Goal: Transaction & Acquisition: Purchase product/service

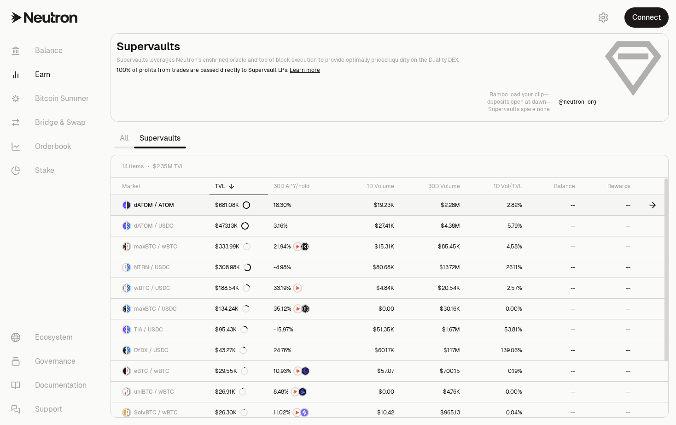
click at [184, 205] on link "dATOM / ATOM" at bounding box center [160, 205] width 99 height 20
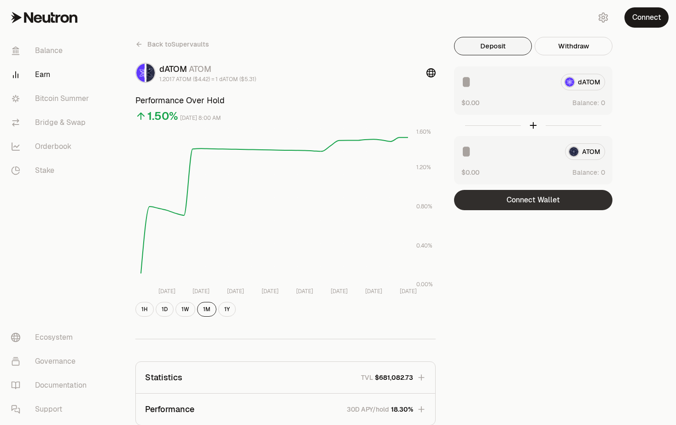
click at [530, 208] on button "Connect Wallet" at bounding box center [533, 200] width 158 height 20
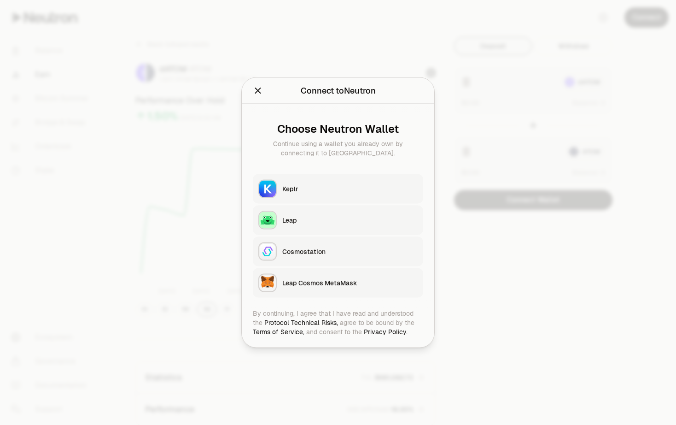
click at [321, 188] on div "Keplr" at bounding box center [349, 188] width 135 height 9
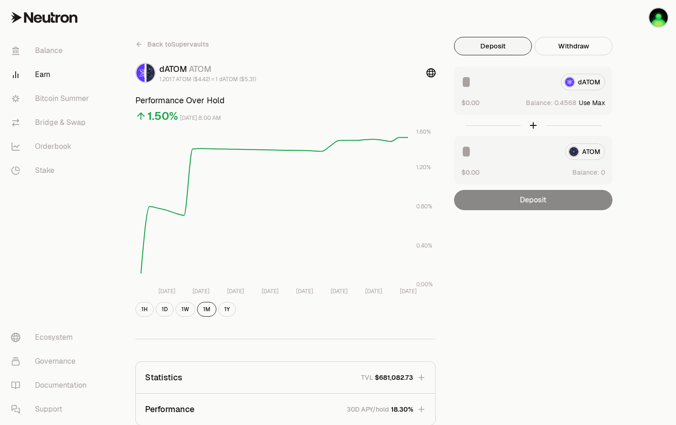
click at [602, 103] on button "Use Max" at bounding box center [592, 102] width 26 height 9
type input "********"
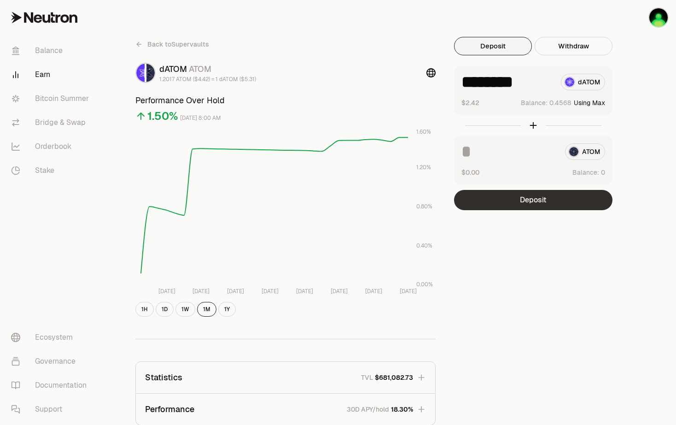
click at [547, 204] on button "Deposit" at bounding box center [533, 200] width 158 height 20
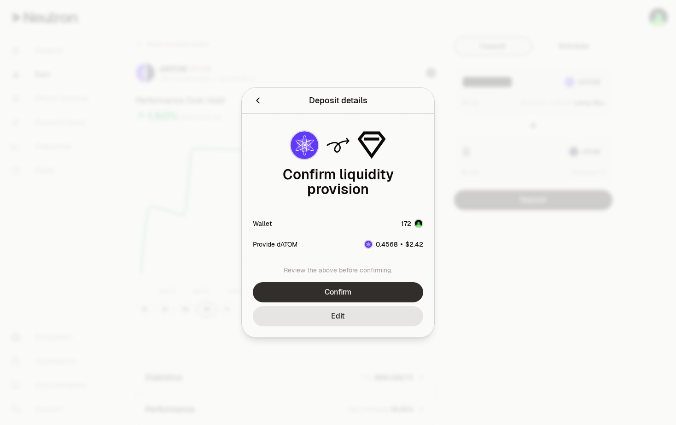
click at [363, 285] on button "Confirm" at bounding box center [338, 292] width 170 height 20
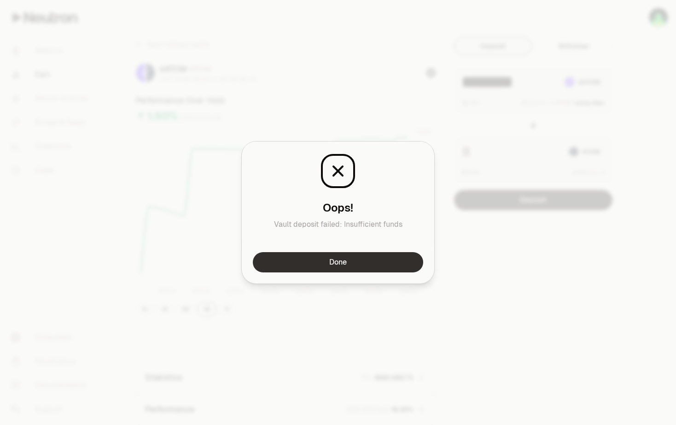
click at [330, 258] on button "Done" at bounding box center [338, 262] width 170 height 20
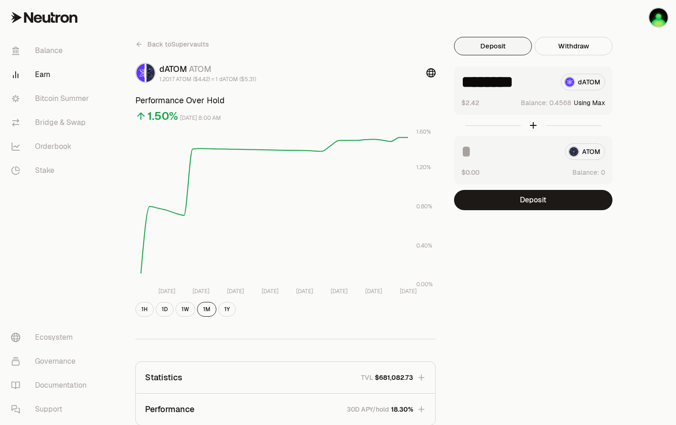
click at [538, 256] on div "Back to Supervaults dATOM ATOM 1.2017 ATOM ($4.42) = 1 dATOM ($5.31) Performanc…" at bounding box center [389, 303] width 531 height 532
click at [520, 258] on div "Back to Supervaults dATOM ATOM 1.2017 ATOM ($4.42) = 1 dATOM ($5.31) Performanc…" at bounding box center [389, 303] width 531 height 532
click at [504, 262] on div "Back to Supervaults dATOM ATOM 1.2017 ATOM ($4.42) = 1 dATOM ($5.31) Performanc…" at bounding box center [389, 303] width 531 height 532
click at [499, 263] on div "Back to Supervaults dATOM ATOM 1.2017 ATOM ($4.42) = 1 dATOM ($5.31) Performanc…" at bounding box center [389, 303] width 531 height 532
click at [582, 102] on button "Using Max" at bounding box center [589, 102] width 31 height 9
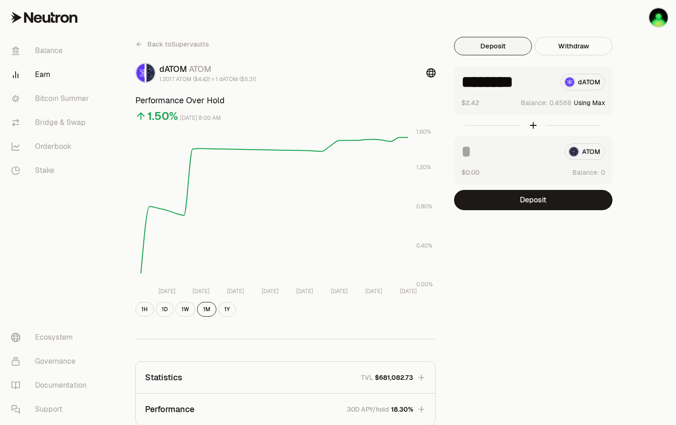
click at [603, 103] on button "Using Max" at bounding box center [589, 102] width 31 height 9
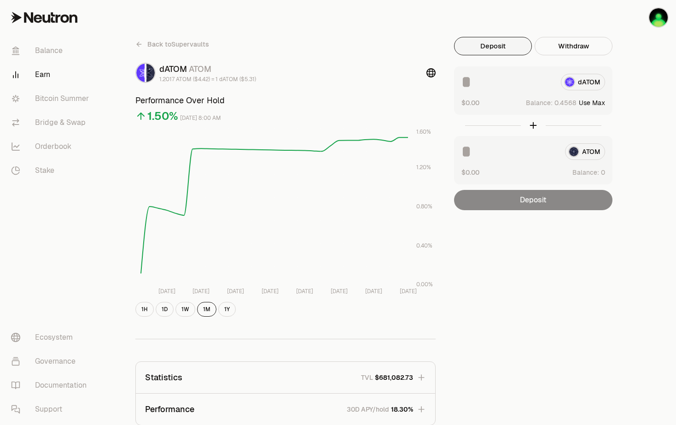
click at [594, 102] on button "Use Max" at bounding box center [592, 102] width 26 height 9
type input "********"
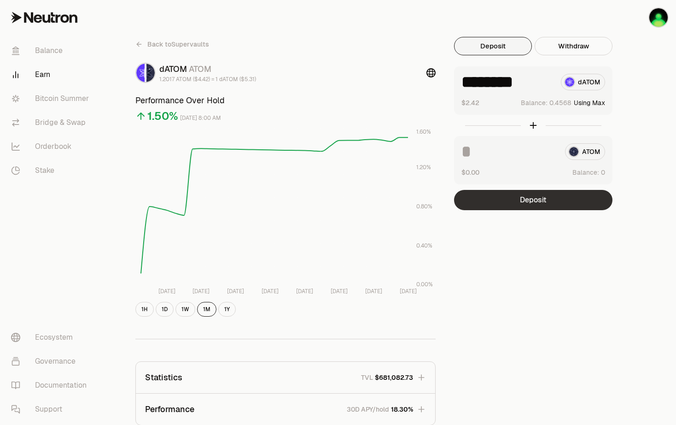
click at [518, 203] on button "Deposit" at bounding box center [533, 200] width 158 height 20
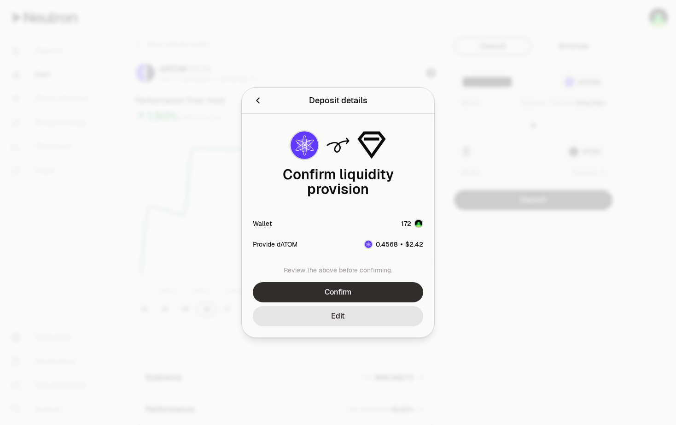
click at [358, 283] on button "Confirm" at bounding box center [338, 292] width 170 height 20
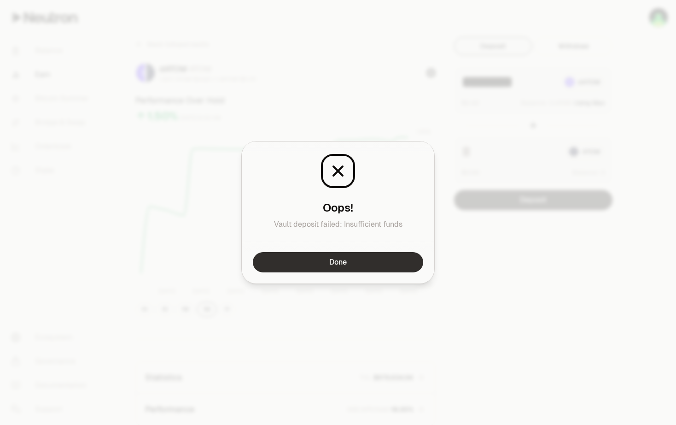
click at [365, 263] on button "Done" at bounding box center [338, 262] width 170 height 20
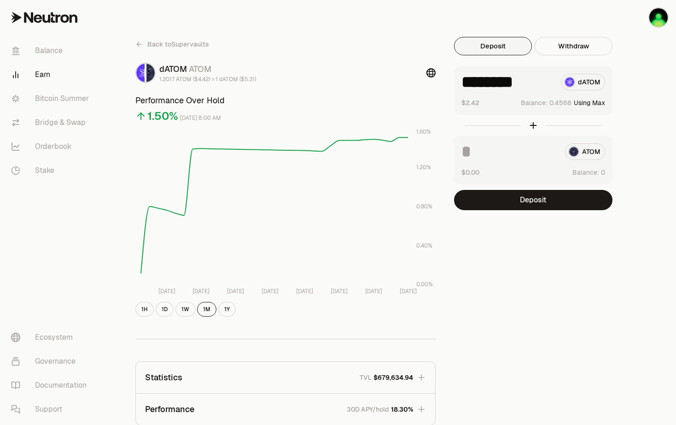
click at [537, 249] on div "Back to Supervaults dATOM ATOM 1.2017 ATOM ($4.42) = 1 dATOM ($5.31) Performanc…" at bounding box center [389, 303] width 531 height 532
click at [65, 45] on link "Balance" at bounding box center [52, 51] width 96 height 24
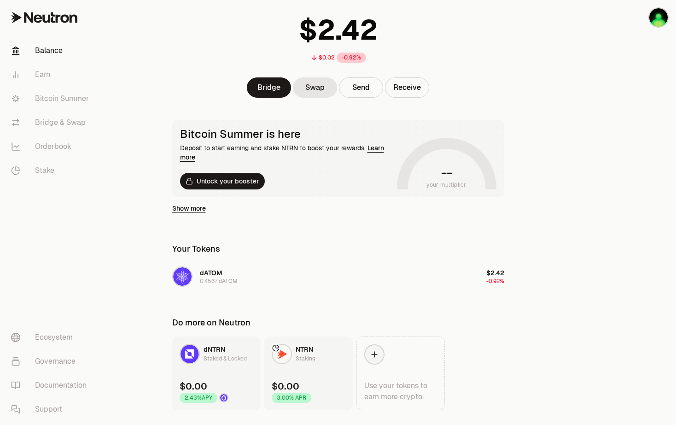
scroll to position [68, 0]
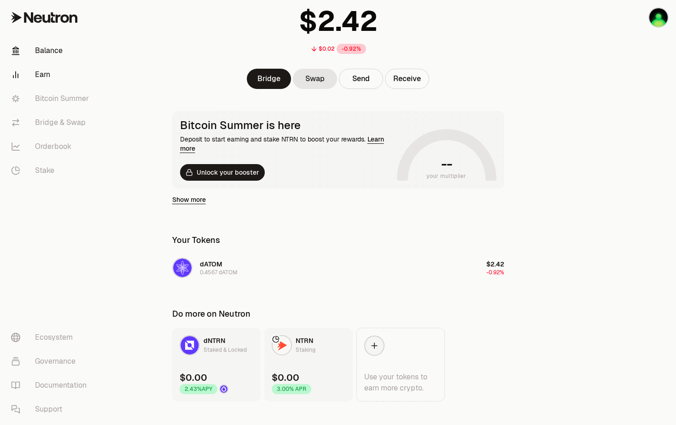
click at [37, 77] on link "Earn" at bounding box center [52, 75] width 96 height 24
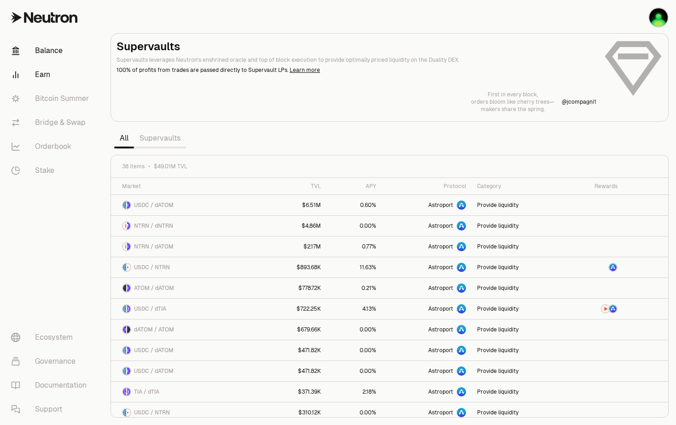
click at [43, 52] on link "Balance" at bounding box center [52, 51] width 96 height 24
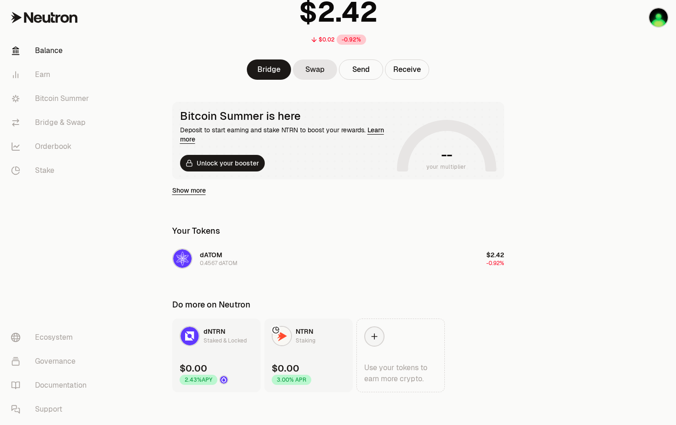
scroll to position [81, 0]
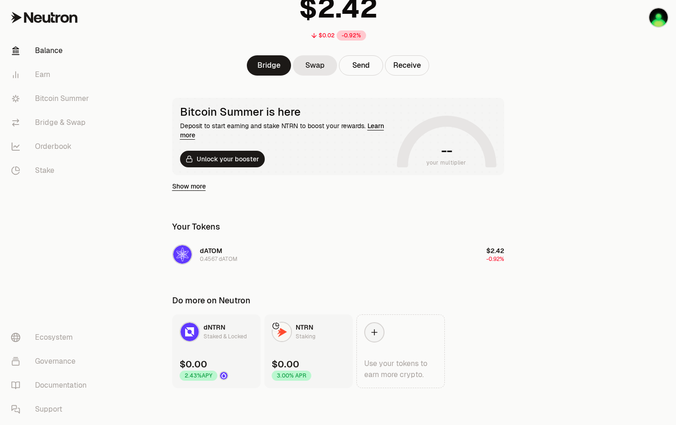
click at [344, 268] on div "$0.02 -0.92% Bridge Swap Send Receive Bitcoin Summer is here Deposit to start e…" at bounding box center [338, 153] width 354 height 469
click at [337, 205] on div "$0.02 -0.92% Bridge Swap Send Receive Bitcoin Summer is here Deposit to start e…" at bounding box center [338, 153] width 354 height 469
click at [52, 79] on link "Earn" at bounding box center [52, 75] width 96 height 24
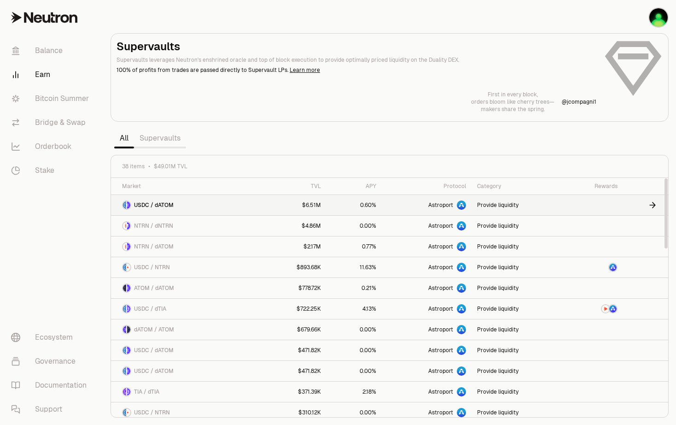
click at [225, 205] on link "USDC / dATOM" at bounding box center [187, 205] width 152 height 20
click at [204, 291] on link "ATOM / dATOM" at bounding box center [187, 288] width 152 height 20
click at [162, 145] on link "Supervaults" at bounding box center [160, 138] width 52 height 18
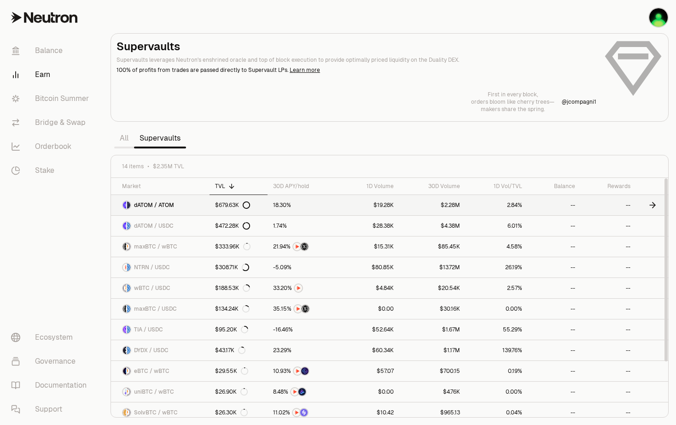
click at [176, 204] on link "dATOM / ATOM" at bounding box center [160, 205] width 99 height 20
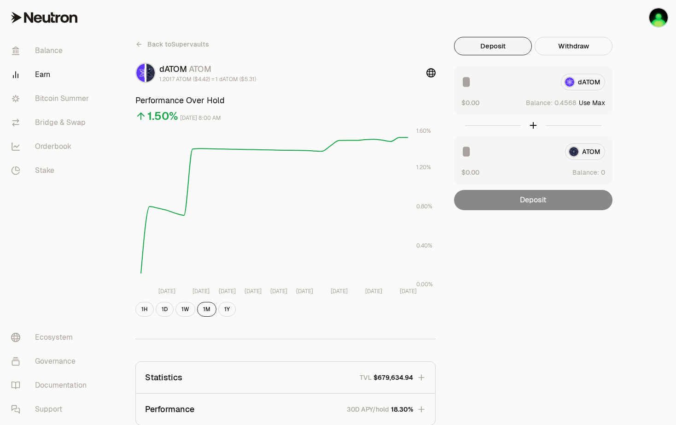
click at [588, 105] on button "Use Max" at bounding box center [592, 102] width 26 height 9
type input "********"
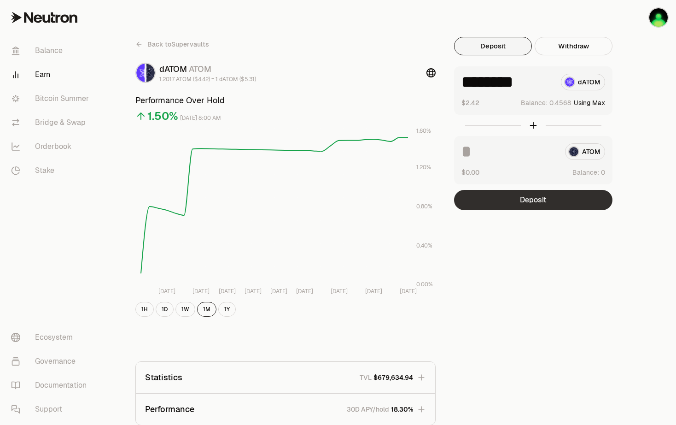
click at [548, 199] on button "Deposit" at bounding box center [533, 200] width 158 height 20
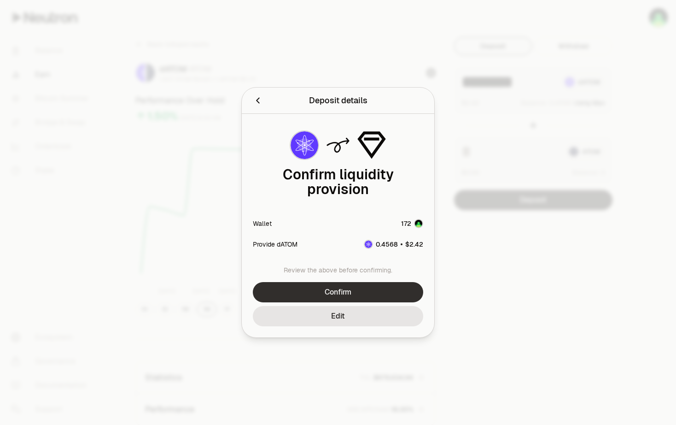
click at [341, 288] on button "Confirm" at bounding box center [338, 292] width 170 height 20
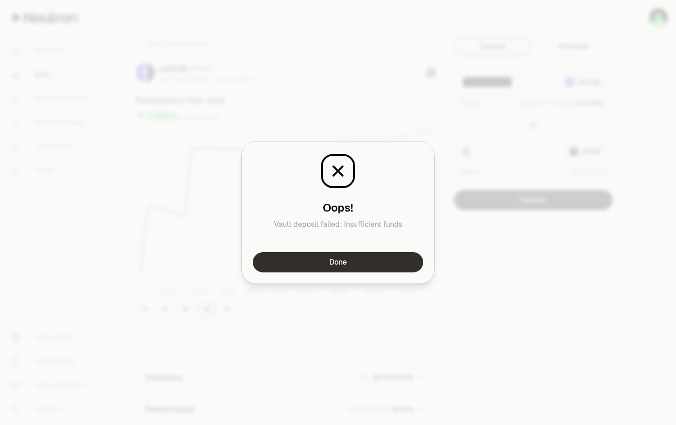
click at [375, 259] on button "Done" at bounding box center [338, 262] width 170 height 20
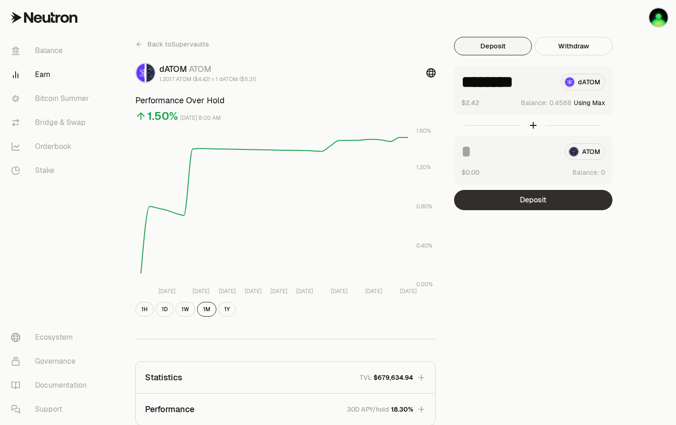
click at [529, 203] on button "Deposit" at bounding box center [533, 200] width 158 height 20
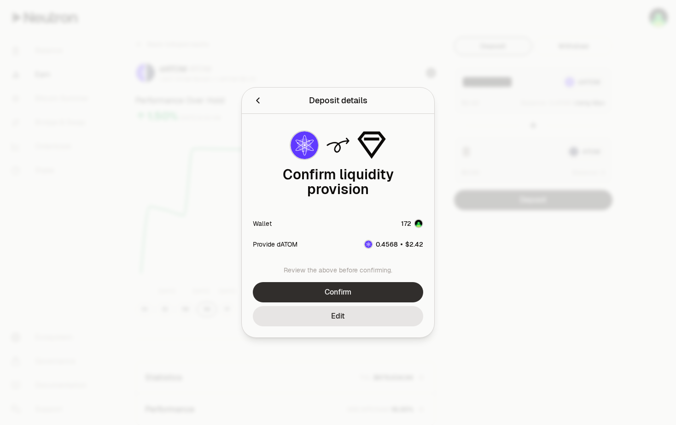
click at [317, 290] on button "Confirm" at bounding box center [338, 292] width 170 height 20
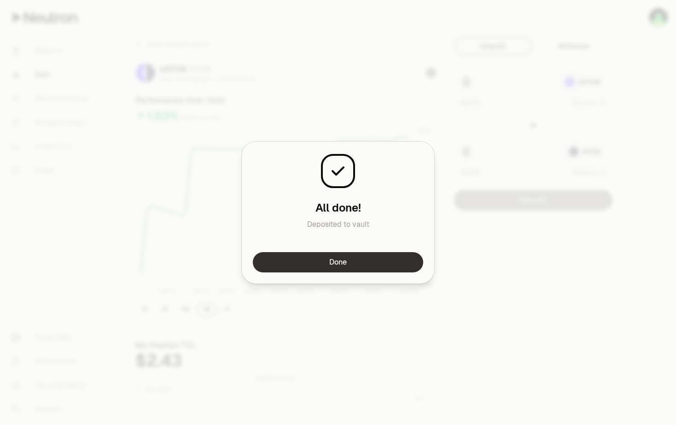
click at [362, 261] on button "Done" at bounding box center [338, 262] width 170 height 20
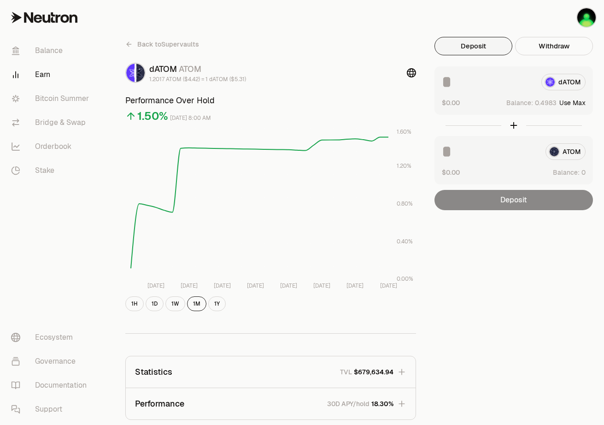
click at [573, 105] on button "Use Max" at bounding box center [572, 102] width 26 height 9
type input "*******"
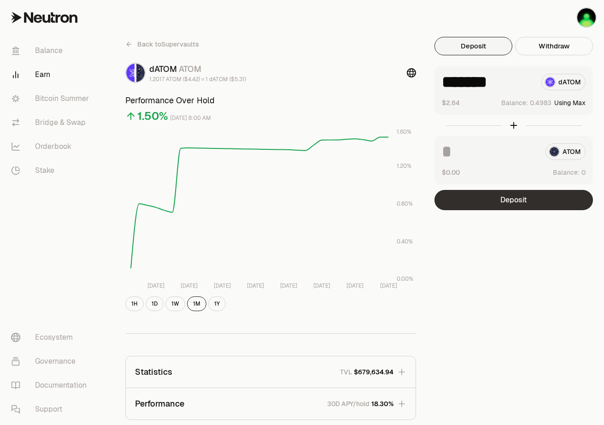
click at [511, 196] on button "Deposit" at bounding box center [513, 200] width 158 height 20
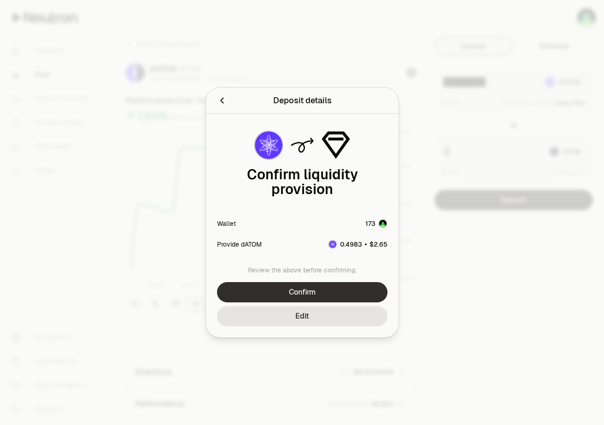
click at [294, 286] on button "Confirm" at bounding box center [302, 292] width 170 height 20
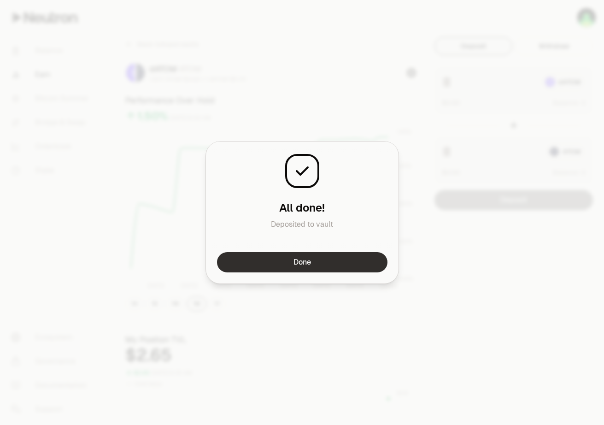
click at [330, 258] on button "Done" at bounding box center [302, 262] width 170 height 20
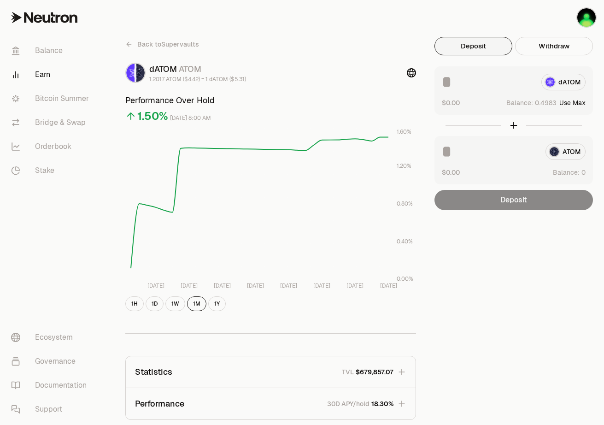
click at [566, 102] on button "Use Max" at bounding box center [572, 102] width 26 height 9
type input "*******"
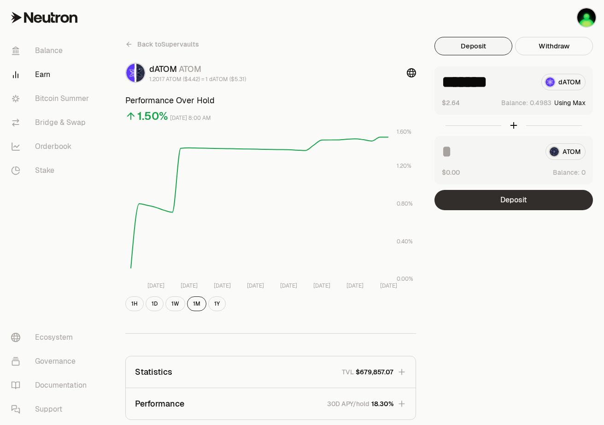
click at [520, 196] on button "Deposit" at bounding box center [513, 200] width 158 height 20
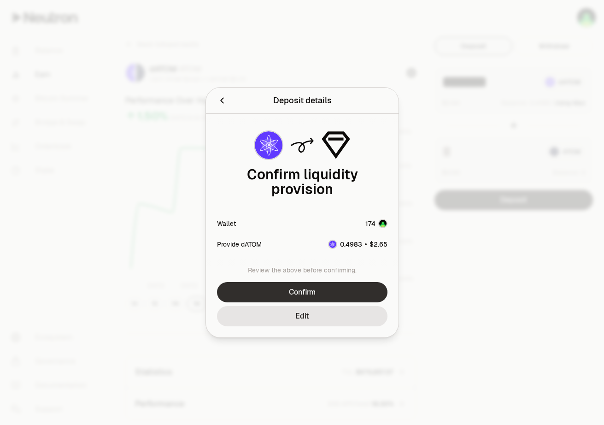
click at [327, 287] on button "Confirm" at bounding box center [302, 292] width 170 height 20
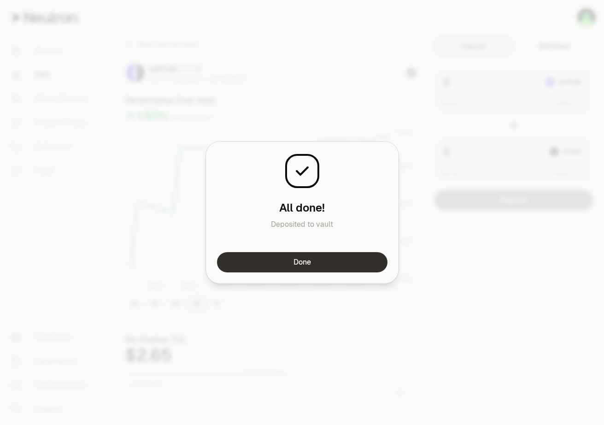
click at [305, 261] on button "Done" at bounding box center [302, 262] width 170 height 20
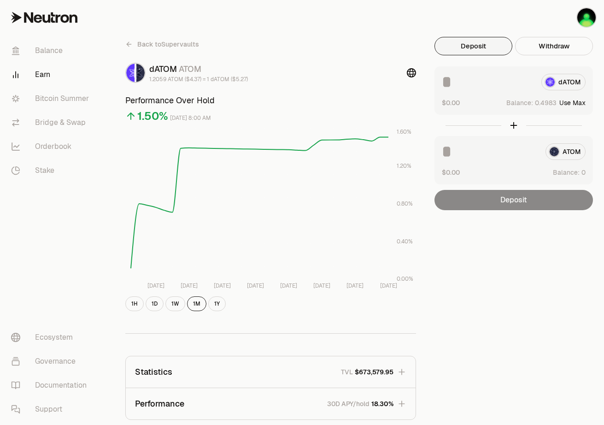
click at [563, 103] on button "Use Max" at bounding box center [572, 102] width 26 height 9
type input "*******"
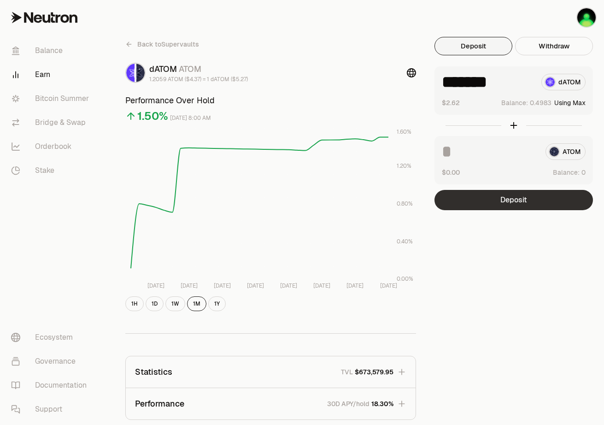
click at [528, 202] on button "Deposit" at bounding box center [513, 200] width 158 height 20
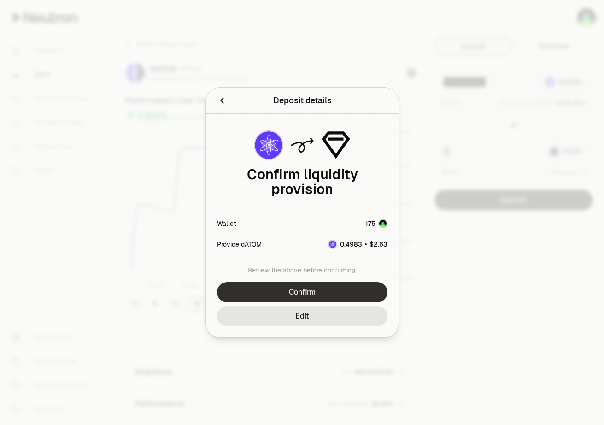
click at [309, 284] on button "Confirm" at bounding box center [302, 292] width 170 height 20
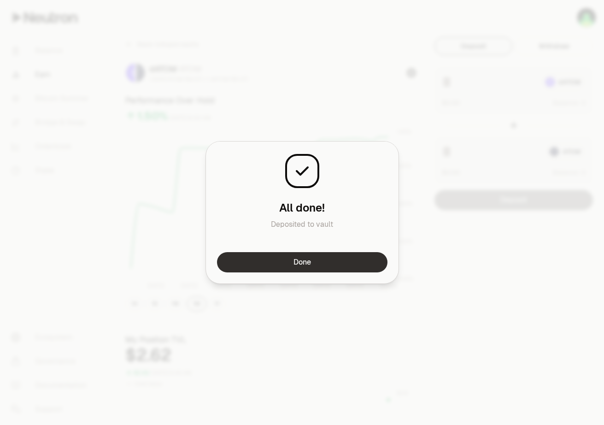
click at [312, 257] on button "Done" at bounding box center [302, 262] width 170 height 20
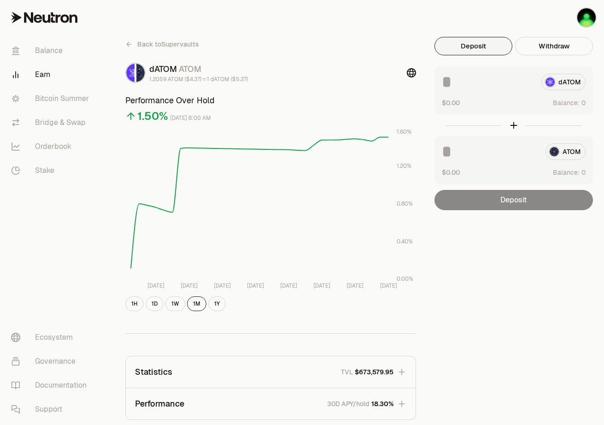
click at [493, 9] on div "Back to Supervaults dATOM ATOM 1.2059 ATOM ($4.37) = 1 dATOM ($5.27) Performanc…" at bounding box center [353, 300] width 501 height 600
click at [582, 102] on button "Use Max" at bounding box center [572, 102] width 26 height 9
type input "*******"
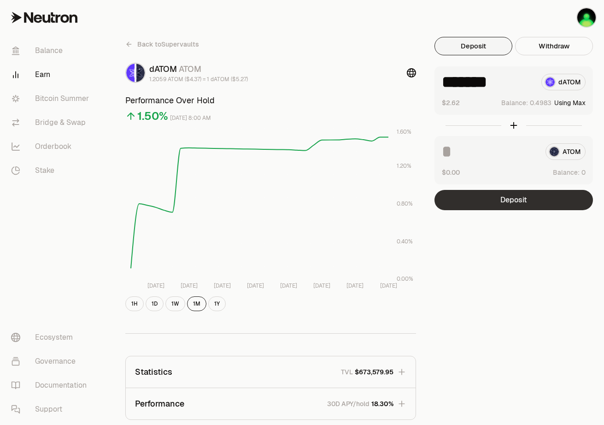
click at [521, 205] on button "Deposit" at bounding box center [513, 200] width 158 height 20
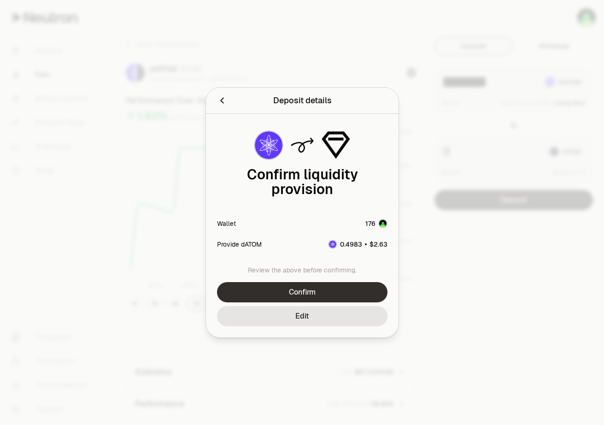
click at [330, 288] on button "Confirm" at bounding box center [302, 292] width 170 height 20
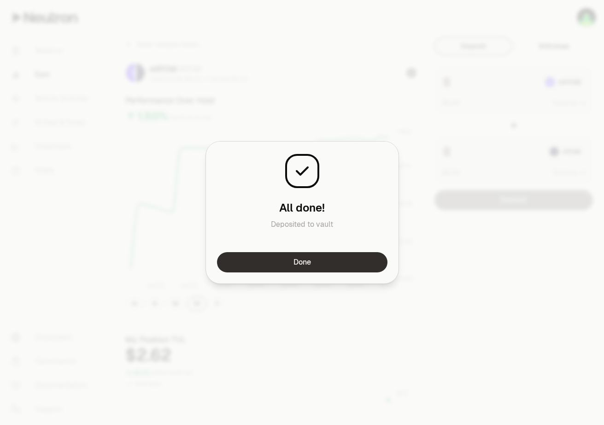
click at [308, 260] on button "Done" at bounding box center [302, 262] width 170 height 20
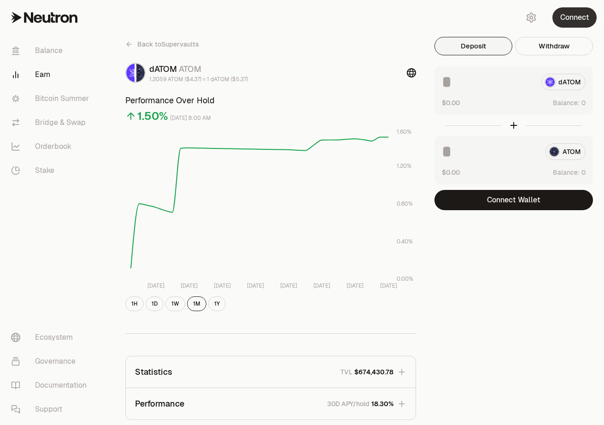
click at [563, 21] on button "Connect" at bounding box center [574, 17] width 44 height 20
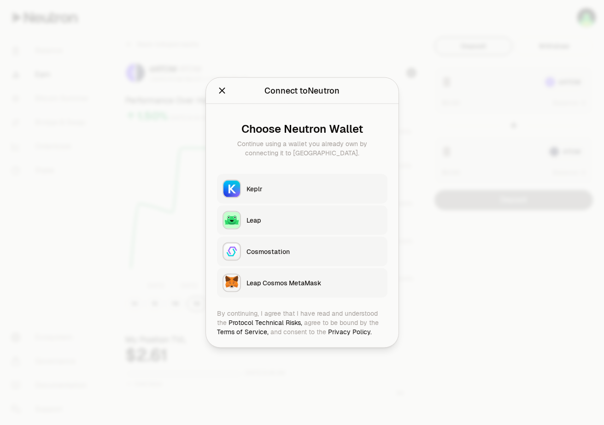
click at [271, 193] on button "Keplr" at bounding box center [302, 188] width 170 height 29
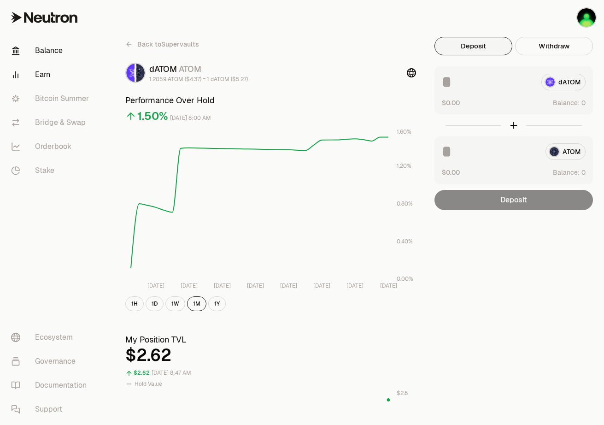
click at [39, 53] on link "Balance" at bounding box center [52, 51] width 96 height 24
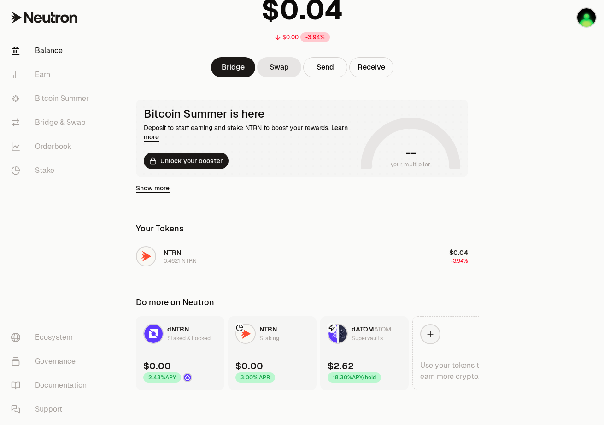
scroll to position [81, 0]
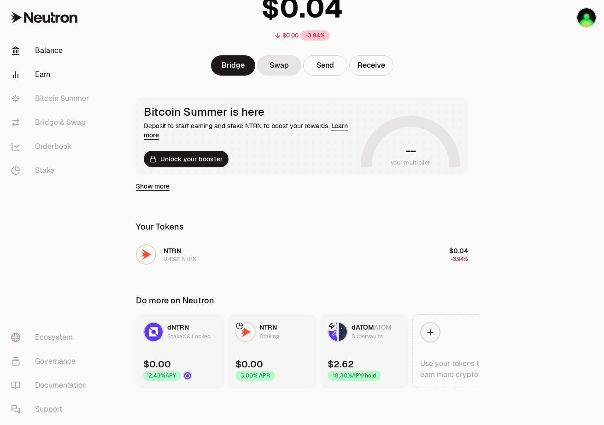
click at [55, 77] on link "Earn" at bounding box center [52, 75] width 96 height 24
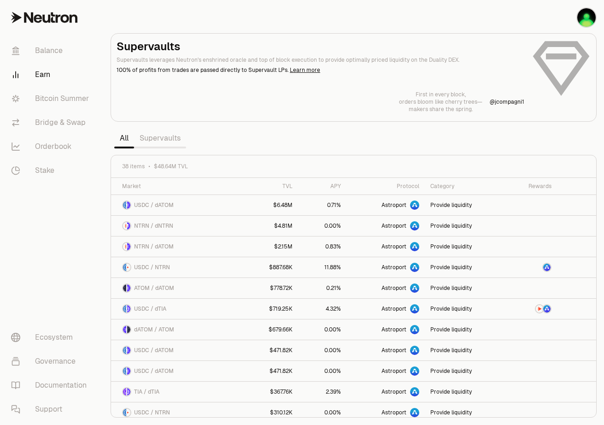
click at [167, 141] on link "Supervaults" at bounding box center [160, 138] width 52 height 18
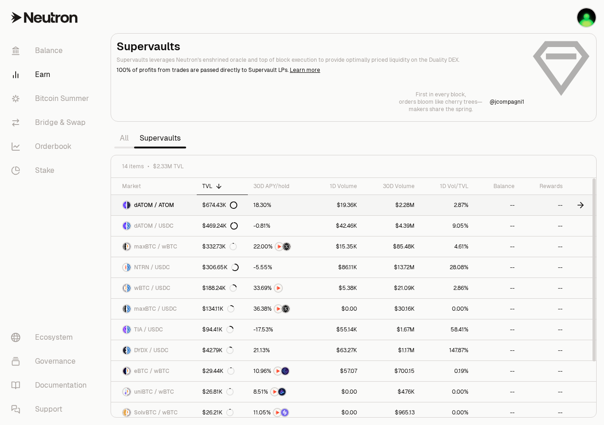
click at [170, 209] on div "dATOM / ATOM" at bounding box center [148, 204] width 52 height 9
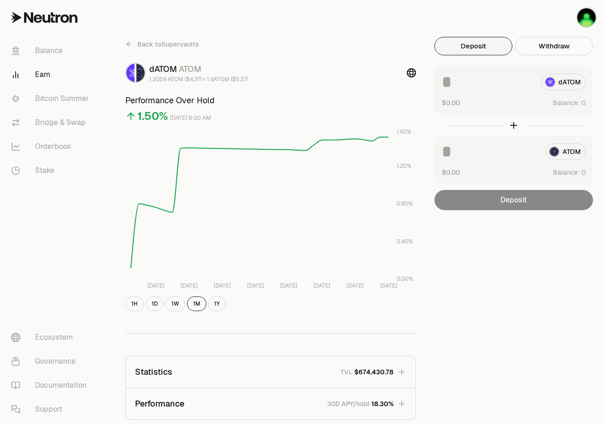
click at [395, 35] on div "Back to Supervaults dATOM ATOM 1.2059 ATOM ($4.37) = 1 dATOM ($5.27) Performanc…" at bounding box center [353, 300] width 501 height 600
click at [459, 48] on button "Deposit" at bounding box center [473, 46] width 78 height 18
click at [560, 81] on div "dATOM" at bounding box center [514, 82] width 144 height 17
click at [41, 54] on link "Balance" at bounding box center [52, 51] width 96 height 24
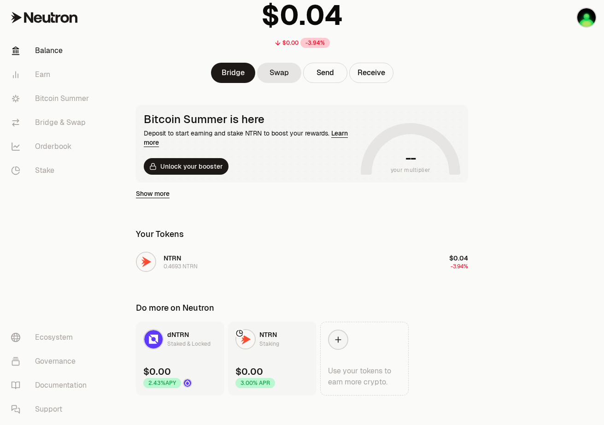
scroll to position [81, 0]
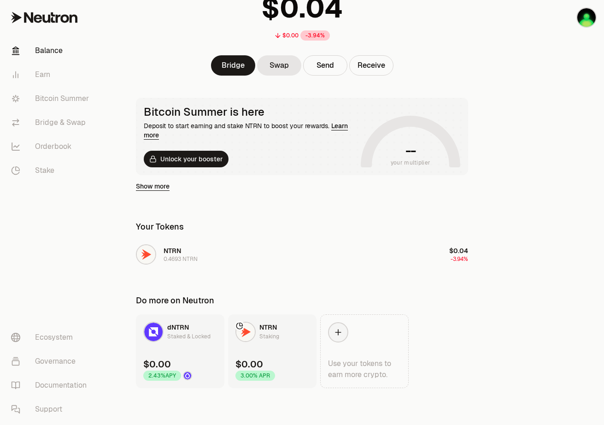
click at [121, 44] on main "$0.00 -3.94% Bridge Swap Send Receive Bitcoin Summer is here Deposit to start e…" at bounding box center [353, 172] width 501 height 506
click at [138, 42] on div "$0.00 -3.94%" at bounding box center [302, 14] width 354 height 72
click at [43, 75] on link "Earn" at bounding box center [52, 75] width 96 height 24
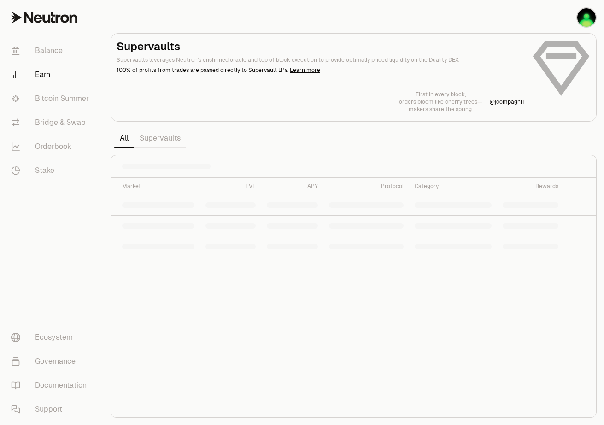
click at [152, 143] on link "Supervaults" at bounding box center [160, 138] width 52 height 18
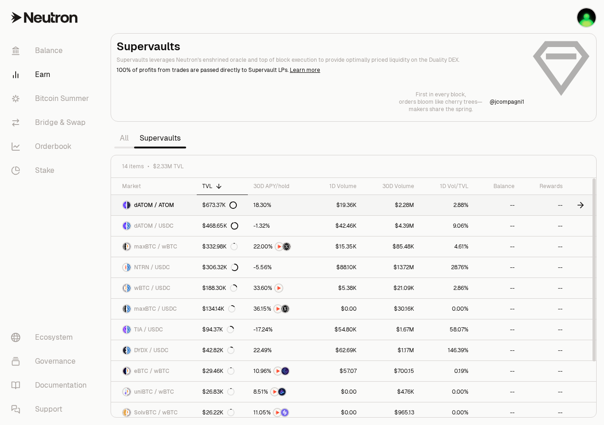
click at [169, 207] on span "dATOM / ATOM" at bounding box center [154, 204] width 40 height 7
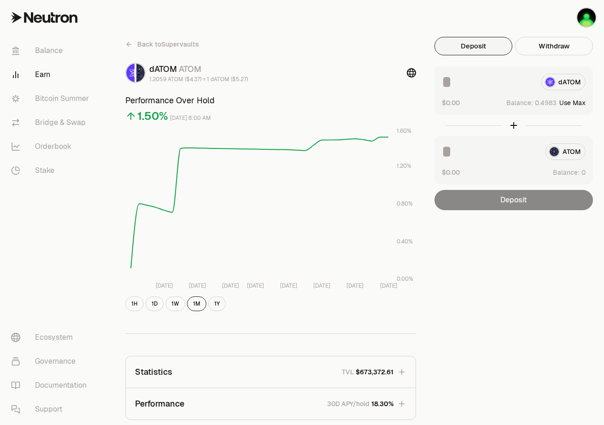
click at [574, 103] on button "Use Max" at bounding box center [572, 102] width 26 height 9
type input "*******"
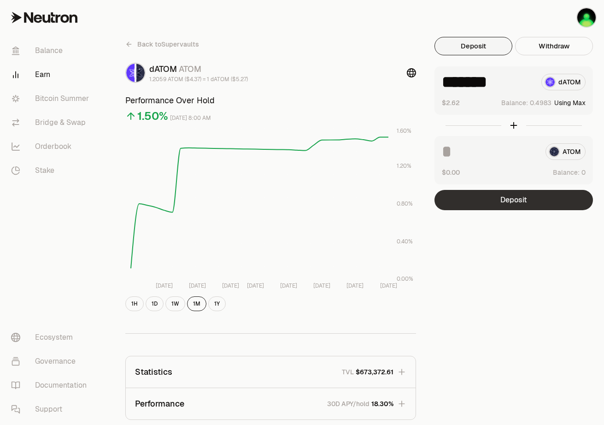
click at [513, 204] on button "Deposit" at bounding box center [513, 200] width 158 height 20
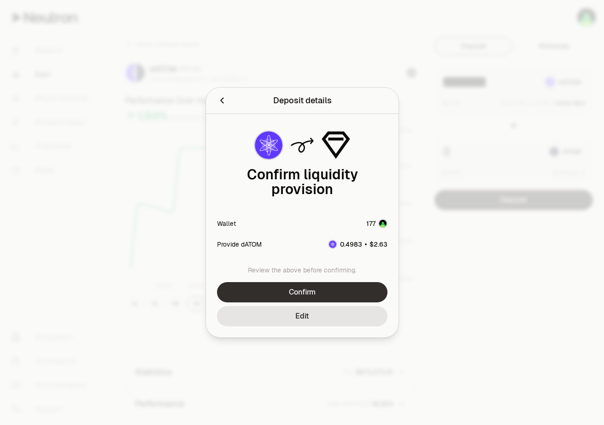
click at [320, 282] on button "Confirm" at bounding box center [302, 292] width 170 height 20
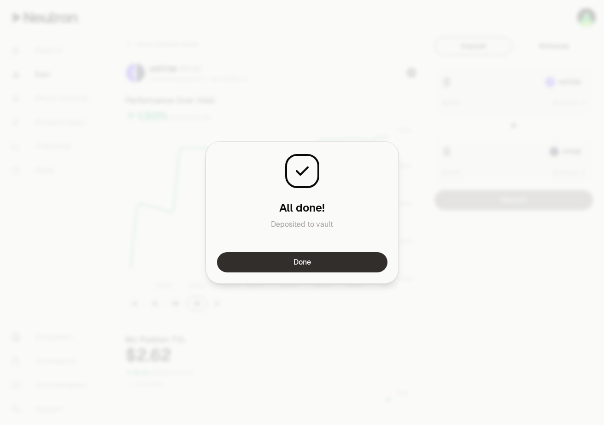
click at [325, 260] on button "Done" at bounding box center [302, 262] width 170 height 20
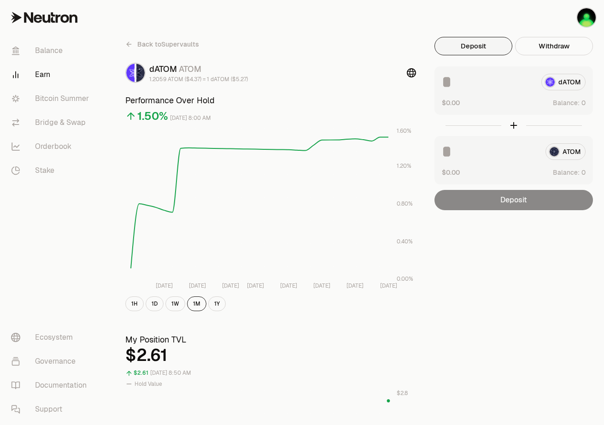
click at [340, 54] on div "Back to Supervaults dATOM ATOM 1.2059 ATOM ($4.37) = 1 dATOM ($5.27) Performanc…" at bounding box center [270, 174] width 291 height 274
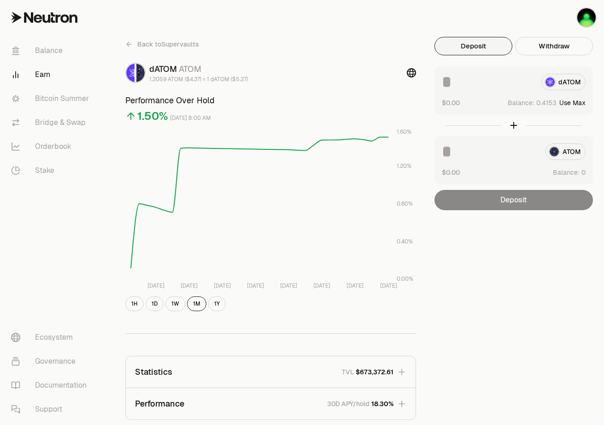
click at [361, 19] on div "Back to Supervaults dATOM ATOM 1.2059 ATOM ($4.37) = 1 dATOM ($5.27) Performanc…" at bounding box center [353, 300] width 501 height 600
click at [367, 21] on div "Back to Supervaults dATOM ATOM 1.2059 ATOM ($4.37) = 1 dATOM ($5.27) Performanc…" at bounding box center [353, 300] width 501 height 600
click at [563, 101] on button "Use Max" at bounding box center [572, 102] width 26 height 9
type input "********"
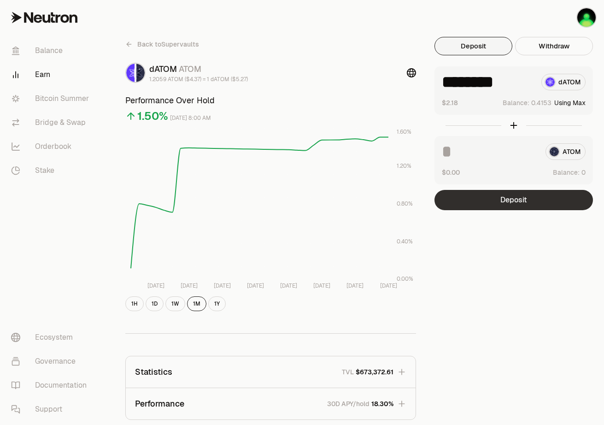
click at [512, 191] on button "Deposit" at bounding box center [513, 200] width 158 height 20
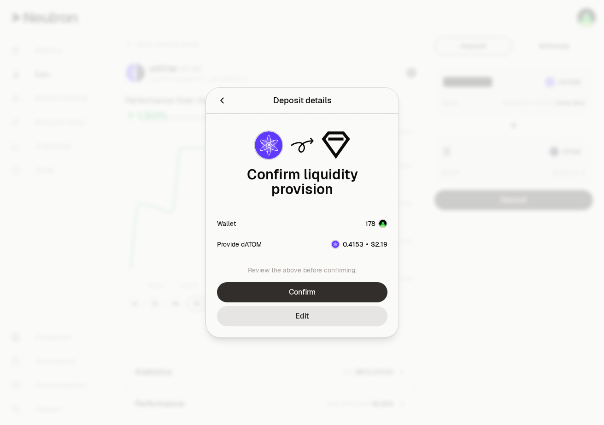
click at [326, 283] on button "Confirm" at bounding box center [302, 292] width 170 height 20
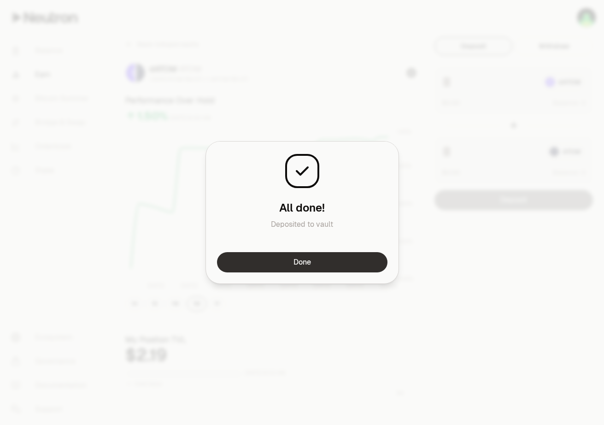
click at [317, 262] on button "Done" at bounding box center [302, 262] width 170 height 20
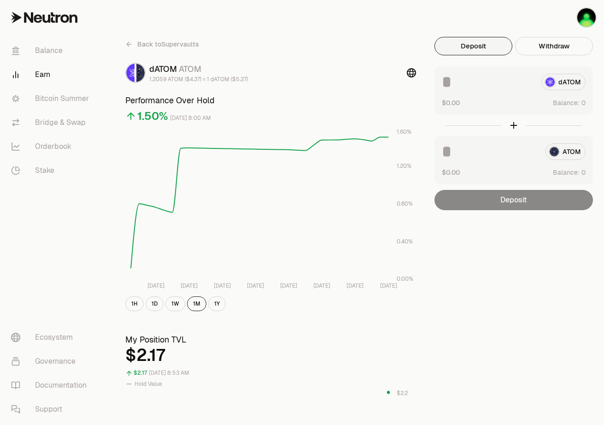
click at [532, 245] on div "Back to Supervaults dATOM ATOM 1.2059 ATOM ($4.37) = 1 dATOM ($5.27) Performanc…" at bounding box center [353, 431] width 479 height 788
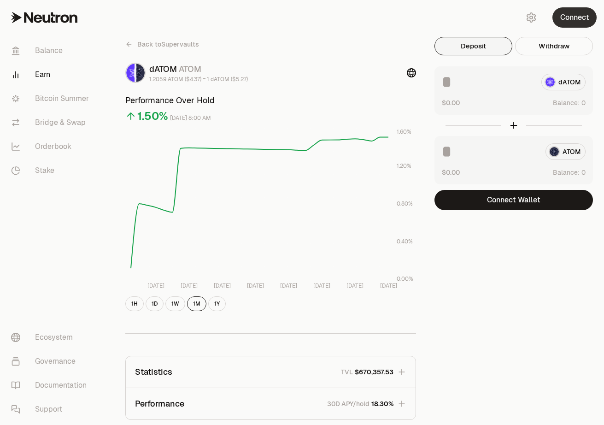
click at [574, 18] on button "Connect" at bounding box center [574, 17] width 44 height 20
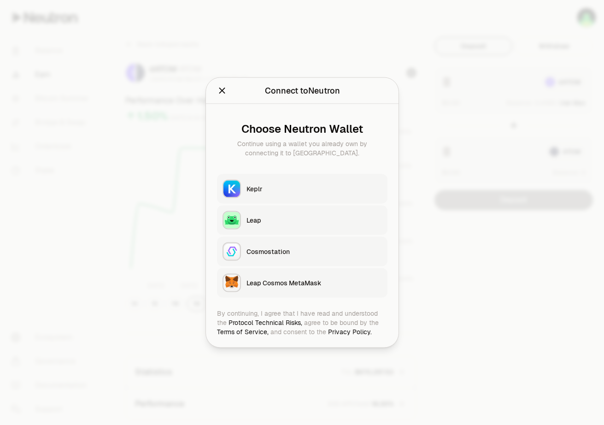
click at [281, 188] on div "Keplr" at bounding box center [313, 188] width 135 height 9
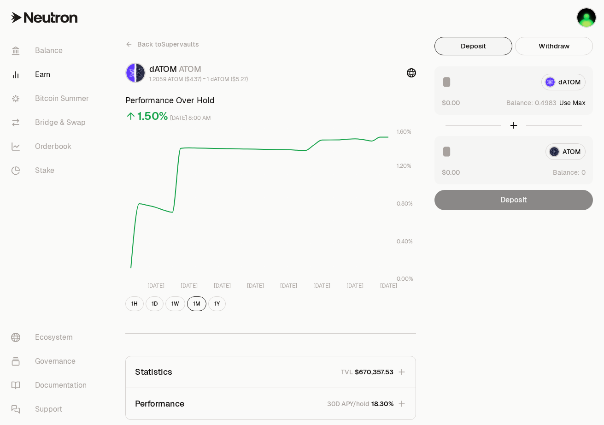
click at [579, 104] on button "Use Max" at bounding box center [572, 102] width 26 height 9
type input "*******"
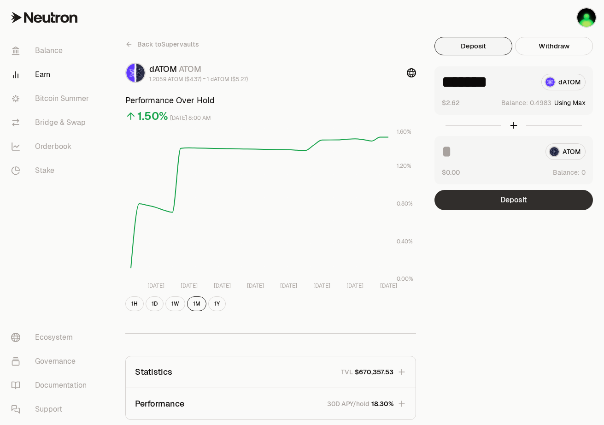
click at [519, 194] on button "Deposit" at bounding box center [513, 200] width 158 height 20
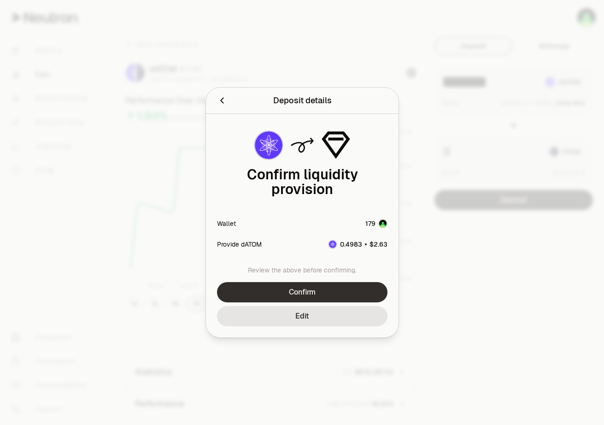
click at [340, 284] on button "Confirm" at bounding box center [302, 292] width 170 height 20
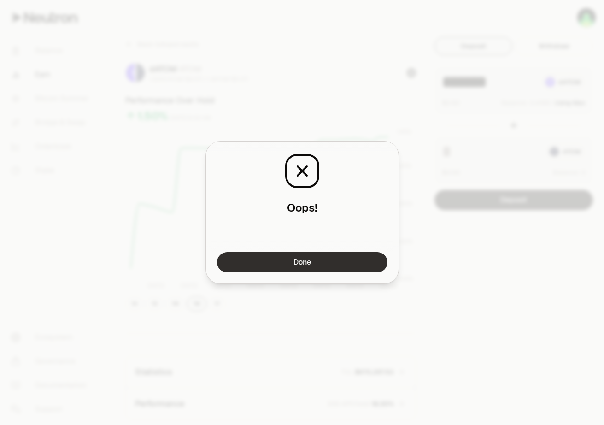
click at [358, 269] on button "Done" at bounding box center [302, 262] width 170 height 20
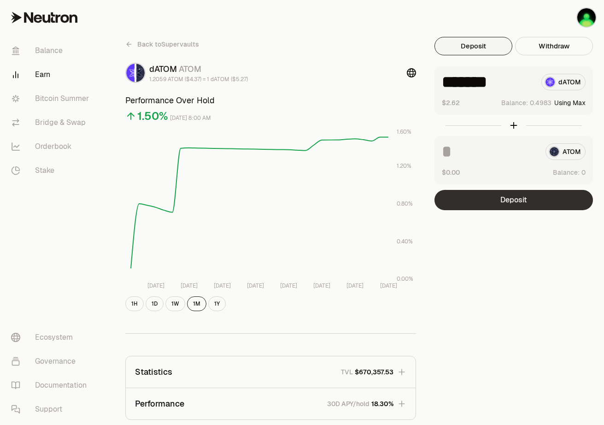
click at [519, 201] on button "Deposit" at bounding box center [513, 200] width 158 height 20
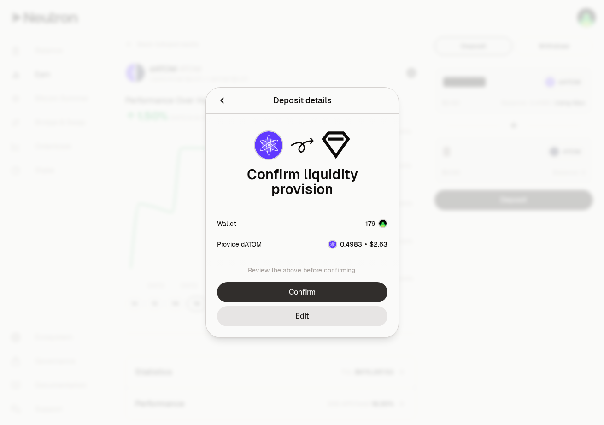
click at [336, 284] on button "Confirm" at bounding box center [302, 292] width 170 height 20
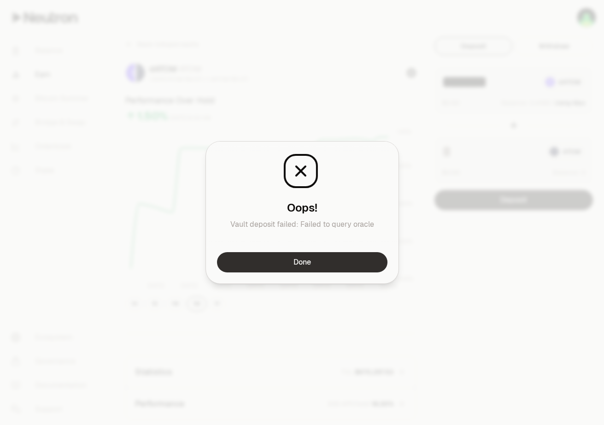
click at [376, 265] on button "Done" at bounding box center [302, 262] width 170 height 20
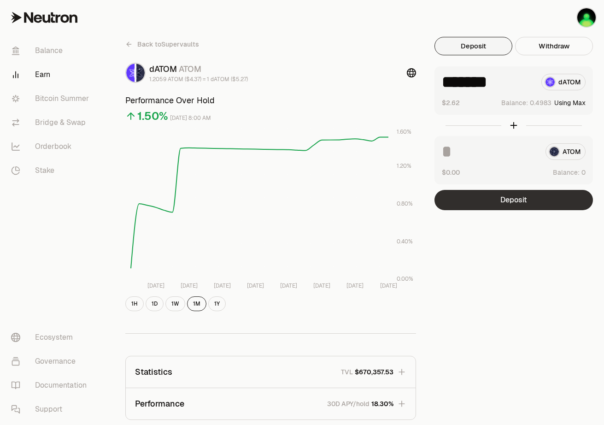
click at [504, 202] on button "Deposit" at bounding box center [513, 200] width 158 height 20
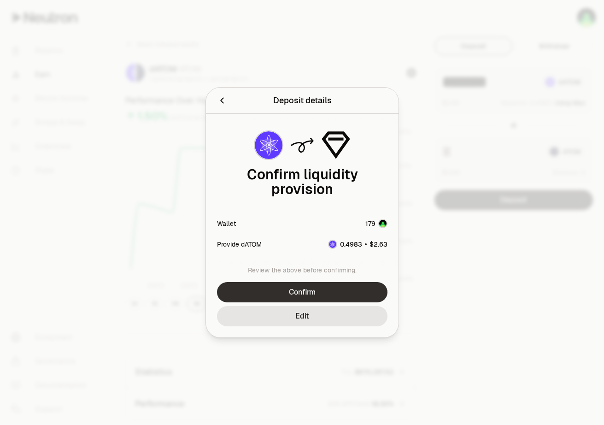
click at [329, 288] on button "Confirm" at bounding box center [302, 292] width 170 height 20
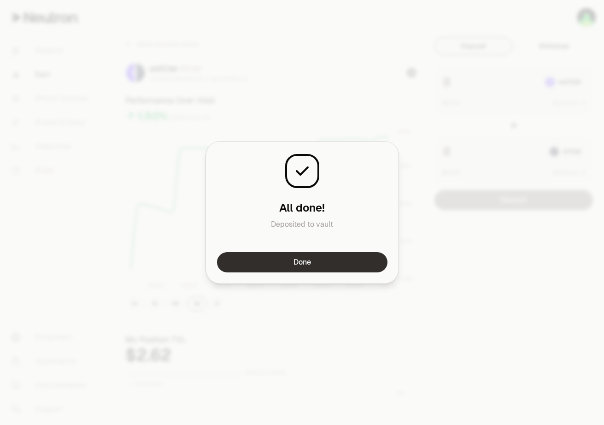
click at [343, 265] on button "Done" at bounding box center [302, 262] width 170 height 20
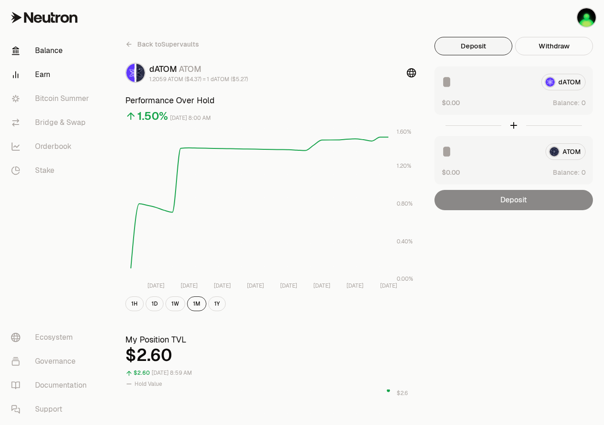
click at [61, 47] on link "Balance" at bounding box center [52, 51] width 96 height 24
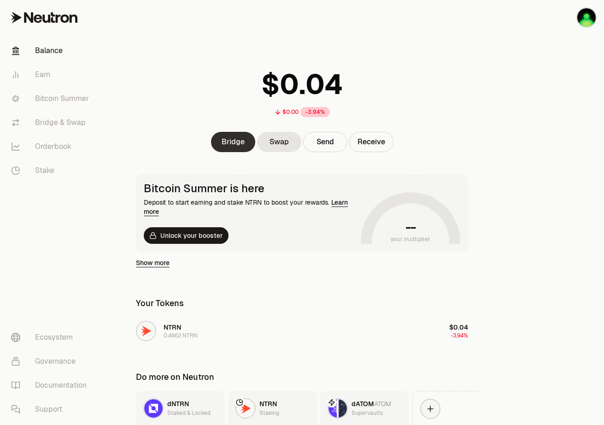
scroll to position [81, 0]
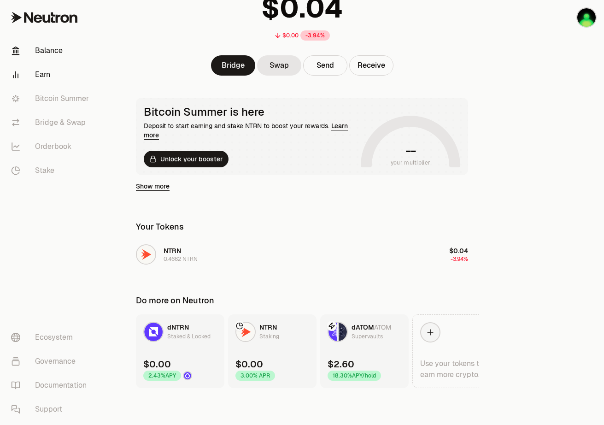
click at [42, 76] on link "Earn" at bounding box center [52, 75] width 96 height 24
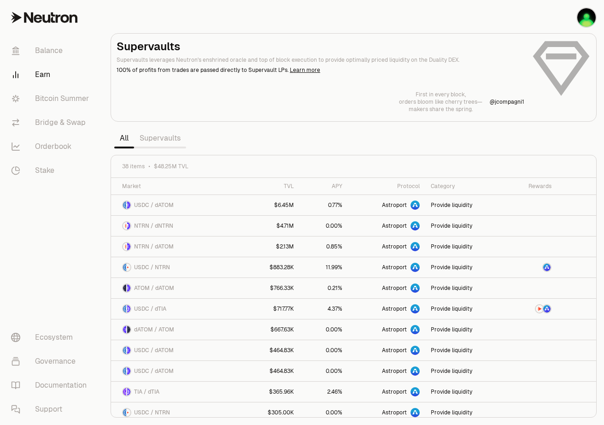
click at [163, 136] on link "Supervaults" at bounding box center [160, 138] width 52 height 18
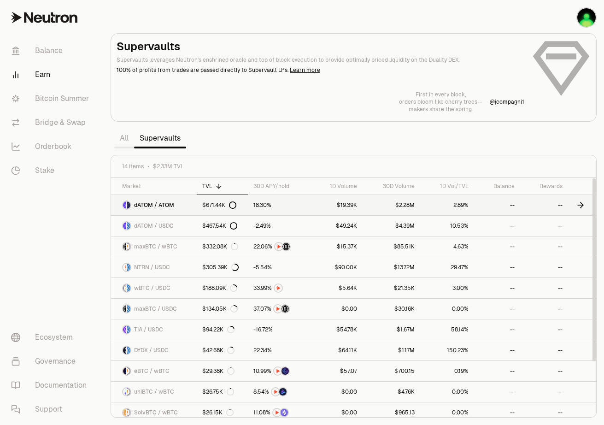
click at [160, 208] on span "dATOM / ATOM" at bounding box center [154, 204] width 40 height 7
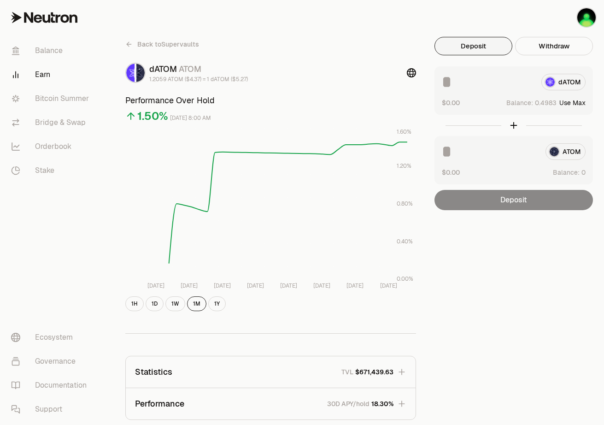
click at [569, 104] on button "Use Max" at bounding box center [572, 102] width 26 height 9
type input "*******"
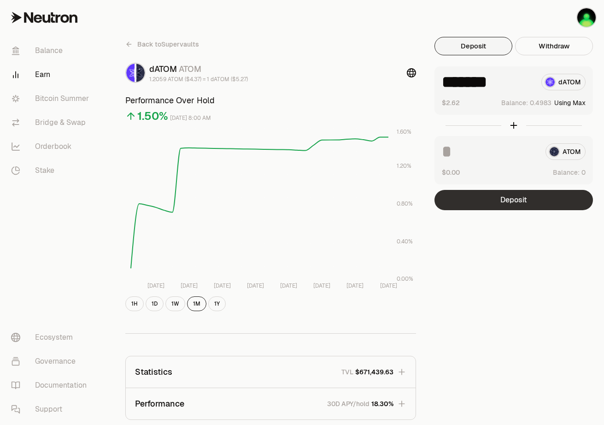
click at [516, 199] on button "Deposit" at bounding box center [513, 200] width 158 height 20
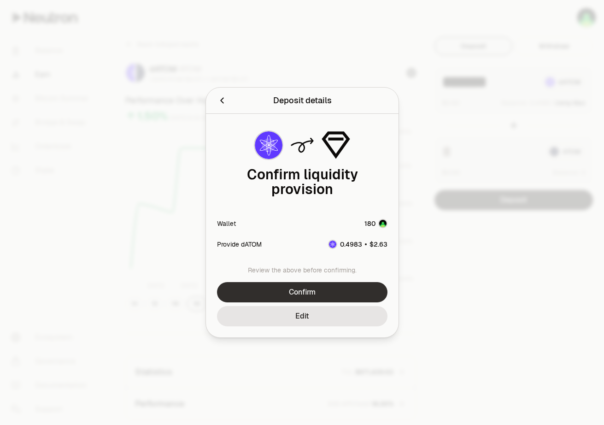
click at [341, 286] on button "Confirm" at bounding box center [302, 292] width 170 height 20
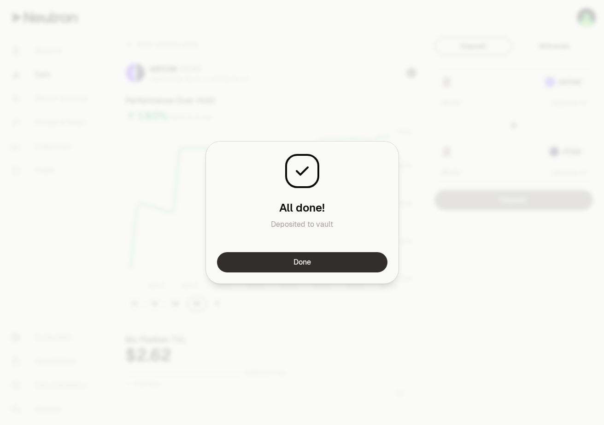
click at [329, 262] on button "Done" at bounding box center [302, 262] width 170 height 20
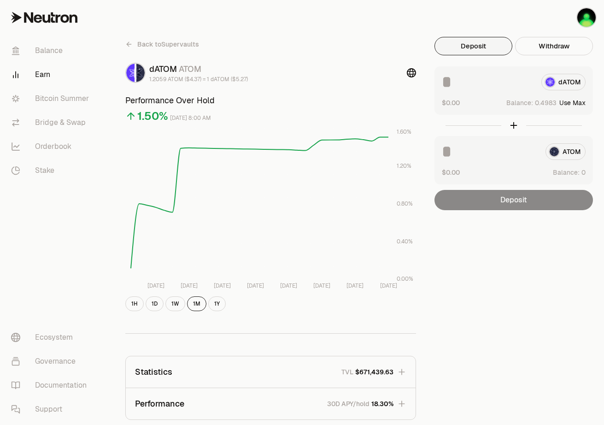
click at [568, 102] on button "Use Max" at bounding box center [572, 102] width 26 height 9
type input "*******"
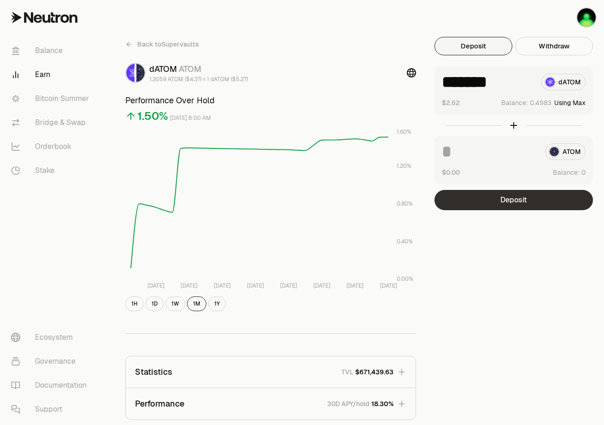
click at [506, 201] on button "Deposit" at bounding box center [513, 200] width 158 height 20
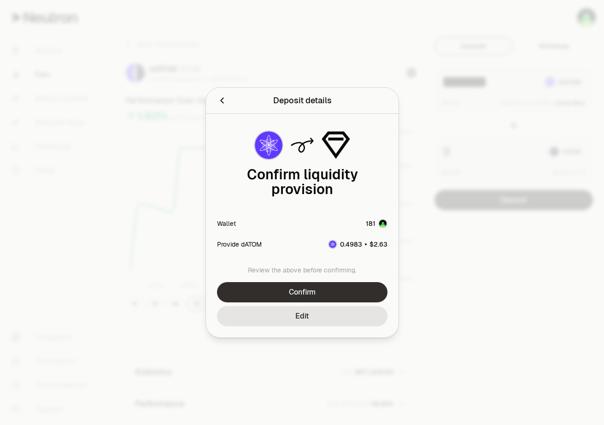
click at [302, 289] on button "Confirm" at bounding box center [302, 292] width 170 height 20
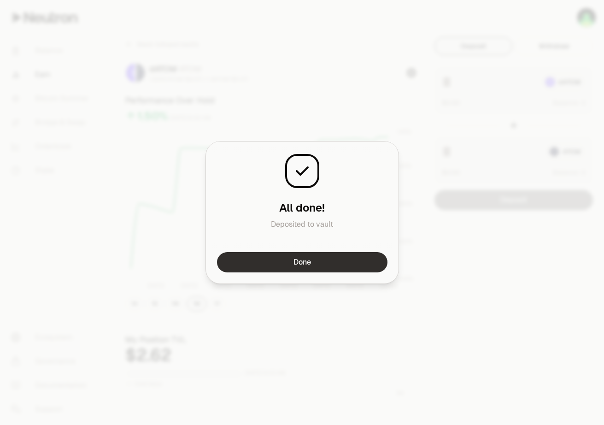
click at [346, 262] on button "Done" at bounding box center [302, 262] width 170 height 20
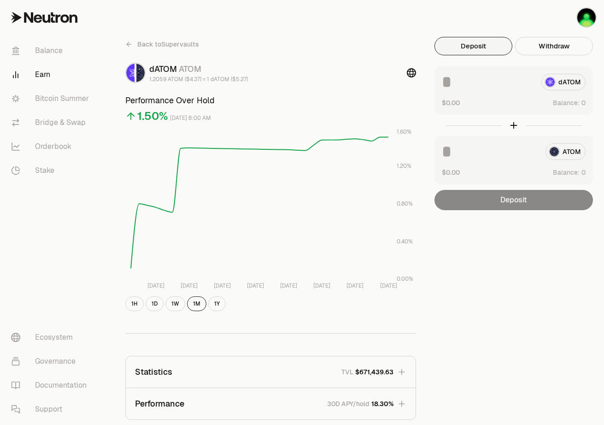
click at [386, 19] on div "Back to Supervaults dATOM ATOM 1.2059 ATOM ($4.37) = 1 dATOM ($5.27) Performanc…" at bounding box center [353, 300] width 501 height 600
click at [568, 102] on button "Use Max" at bounding box center [572, 102] width 26 height 9
type input "*******"
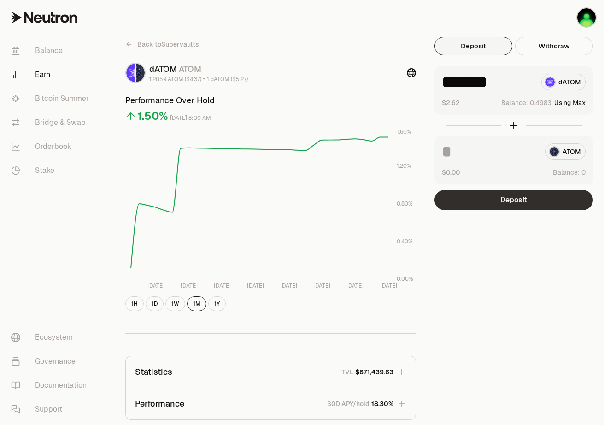
click at [504, 205] on button "Deposit" at bounding box center [513, 200] width 158 height 20
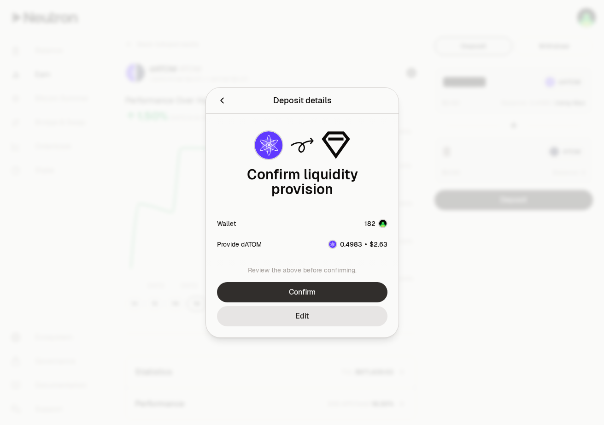
click at [305, 282] on button "Confirm" at bounding box center [302, 292] width 170 height 20
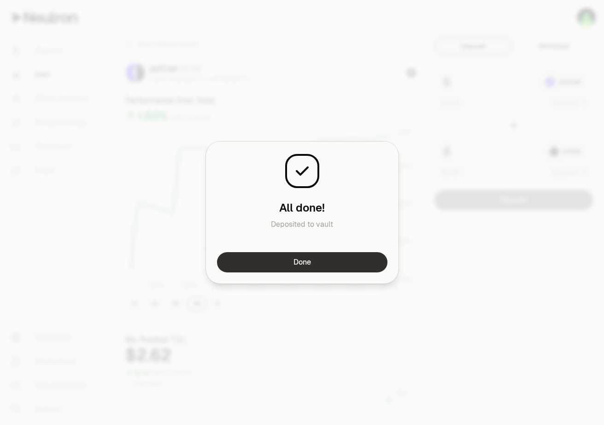
click at [346, 256] on button "Done" at bounding box center [302, 262] width 170 height 20
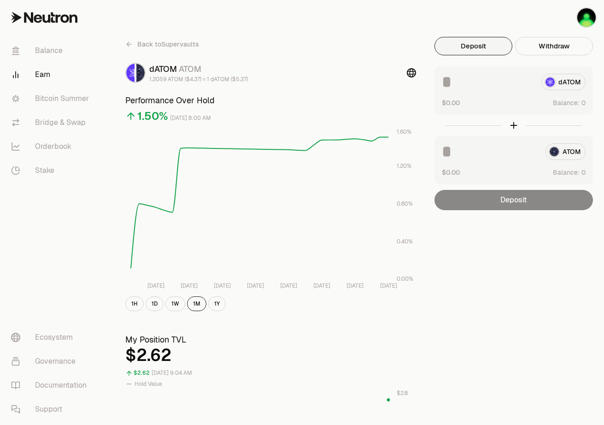
click at [511, 235] on div "Back to Supervaults dATOM ATOM 1.2059 ATOM ($4.37) = 1 dATOM ($5.27) Performanc…" at bounding box center [353, 431] width 479 height 788
click at [52, 47] on link "Balance" at bounding box center [52, 51] width 96 height 24
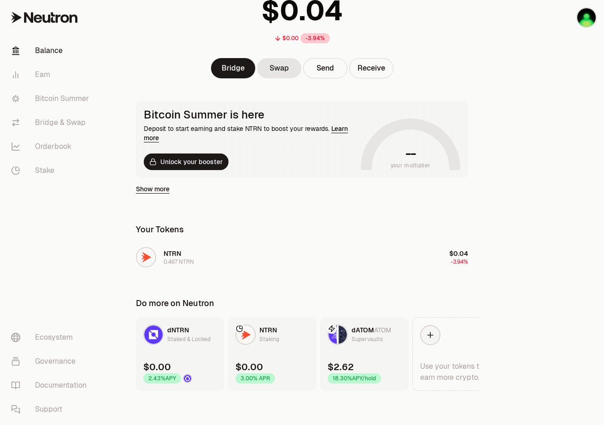
scroll to position [81, 0]
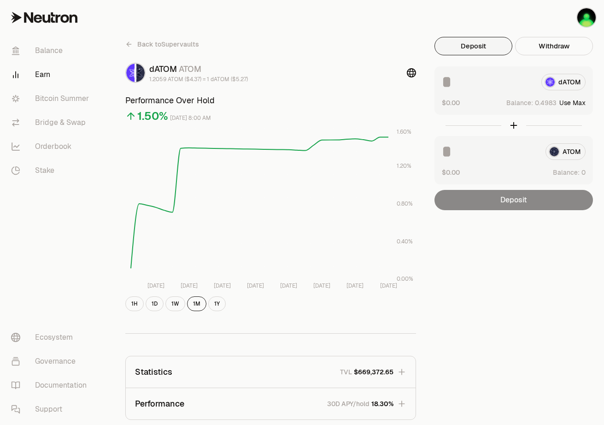
click at [561, 87] on div "dATOM" at bounding box center [514, 82] width 144 height 17
click at [564, 104] on button "Use Max" at bounding box center [572, 102] width 26 height 9
type input "*******"
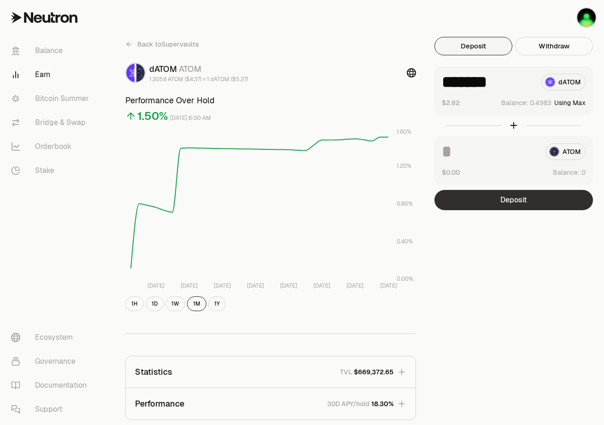
click at [507, 203] on button "Deposit" at bounding box center [513, 200] width 158 height 20
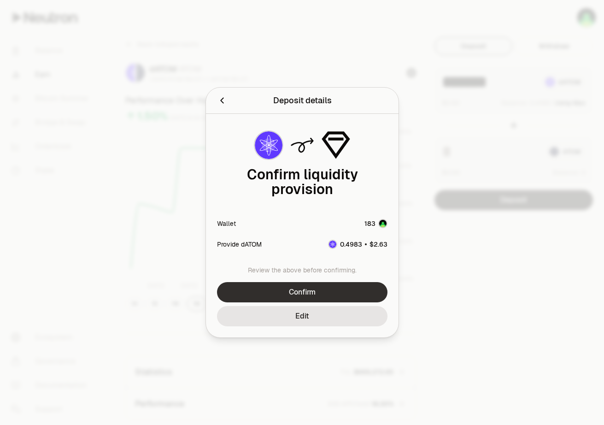
click at [298, 290] on button "Confirm" at bounding box center [302, 292] width 170 height 20
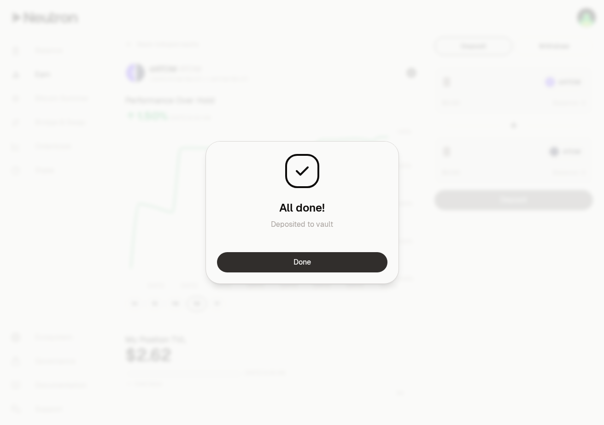
click at [329, 260] on button "Done" at bounding box center [302, 262] width 170 height 20
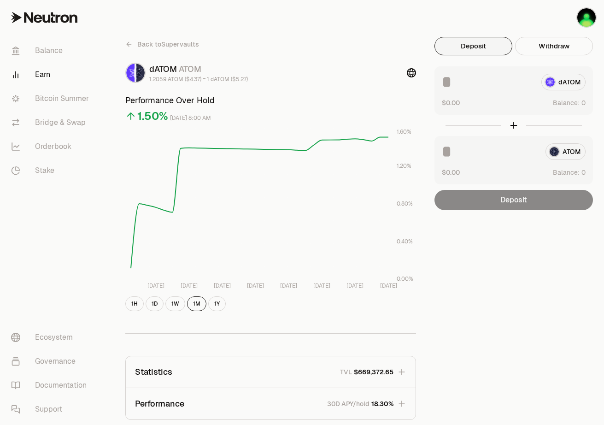
click at [525, 76] on input at bounding box center [488, 82] width 92 height 17
click at [565, 103] on button "Use Max" at bounding box center [572, 102] width 26 height 9
type input "*******"
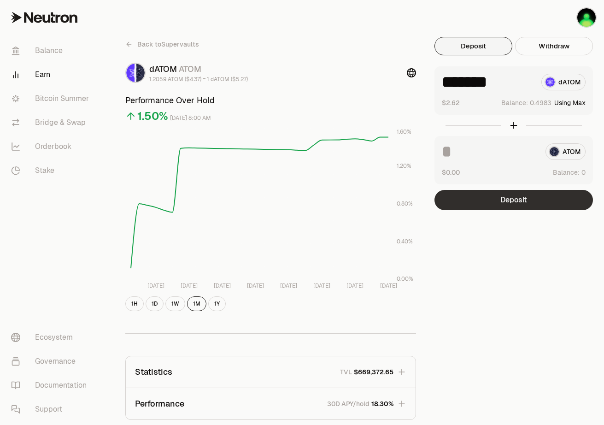
click at [528, 192] on button "Deposit" at bounding box center [513, 200] width 158 height 20
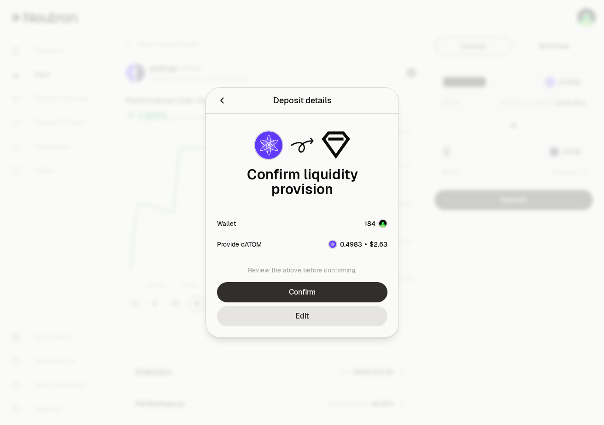
click at [342, 288] on button "Confirm" at bounding box center [302, 292] width 170 height 20
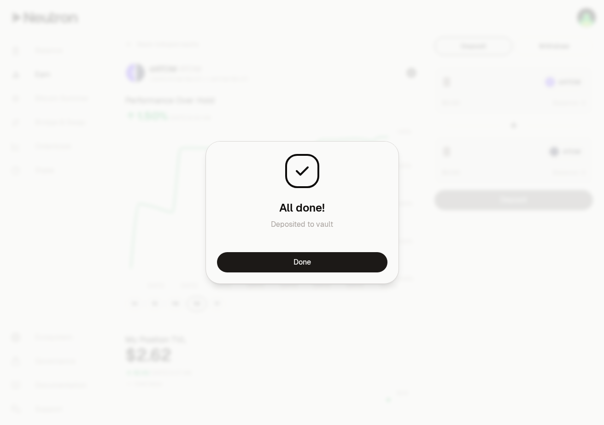
drag, startPoint x: 320, startPoint y: 261, endPoint x: 310, endPoint y: 240, distance: 23.7
click at [320, 261] on button "Done" at bounding box center [302, 262] width 170 height 20
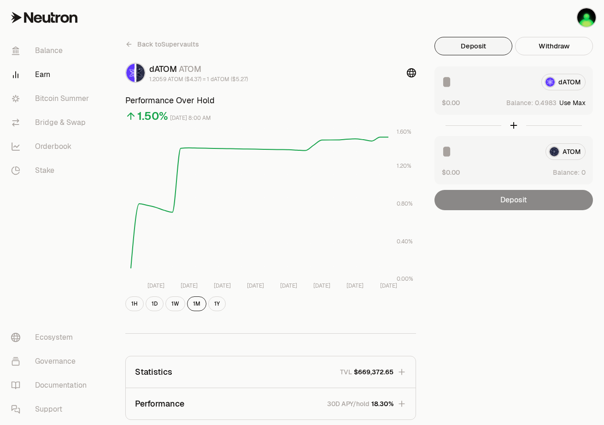
click at [563, 103] on button "Use Max" at bounding box center [572, 102] width 26 height 9
type input "*******"
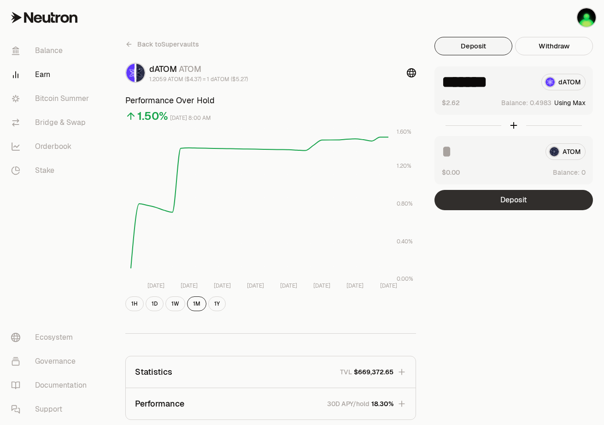
click at [532, 199] on button "Deposit" at bounding box center [513, 200] width 158 height 20
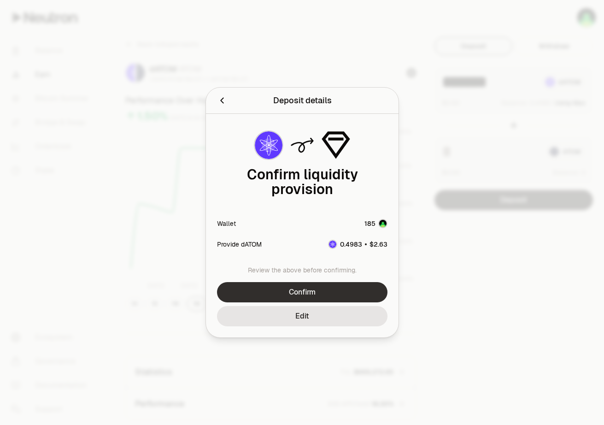
click at [317, 286] on button "Confirm" at bounding box center [302, 292] width 170 height 20
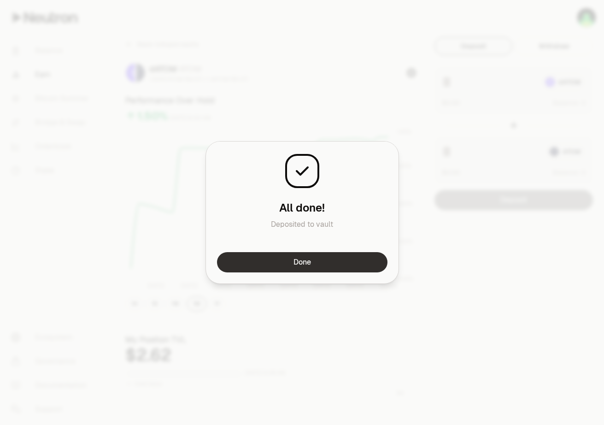
click at [328, 262] on button "Done" at bounding box center [302, 262] width 170 height 20
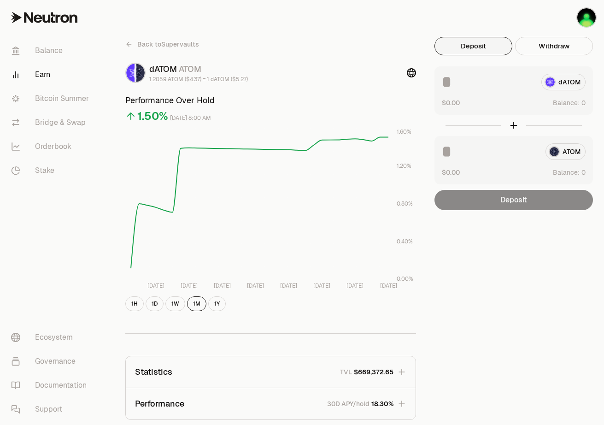
drag, startPoint x: 258, startPoint y: 18, endPoint x: 237, endPoint y: 0, distance: 27.4
click at [246, 6] on div "Back to Supervaults dATOM ATOM 1.2059 ATOM ($4.37) = 1 dATOM ($5.27) Performanc…" at bounding box center [353, 300] width 501 height 600
click at [564, 103] on button "Use Max" at bounding box center [572, 102] width 26 height 9
type input "********"
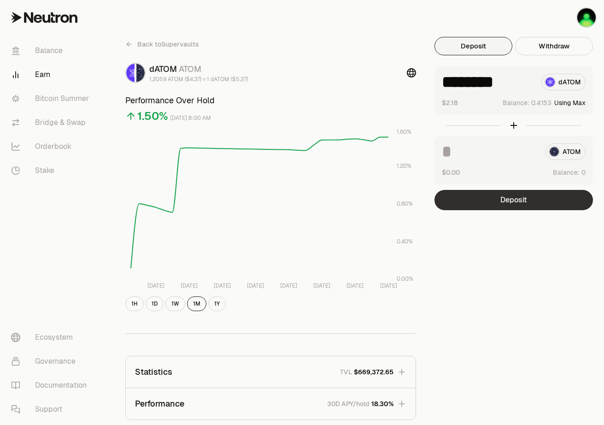
click at [495, 203] on button "Deposit" at bounding box center [513, 200] width 158 height 20
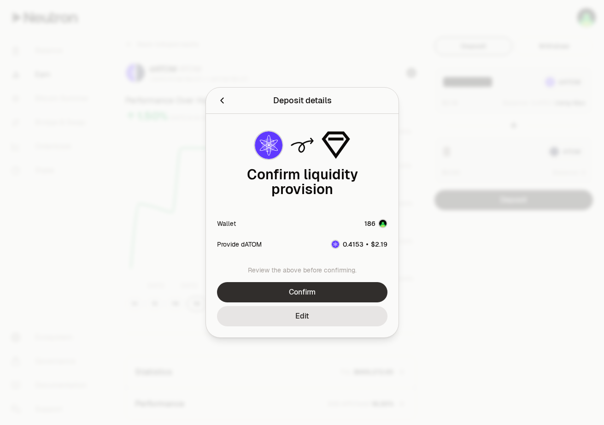
click at [320, 282] on button "Confirm" at bounding box center [302, 292] width 170 height 20
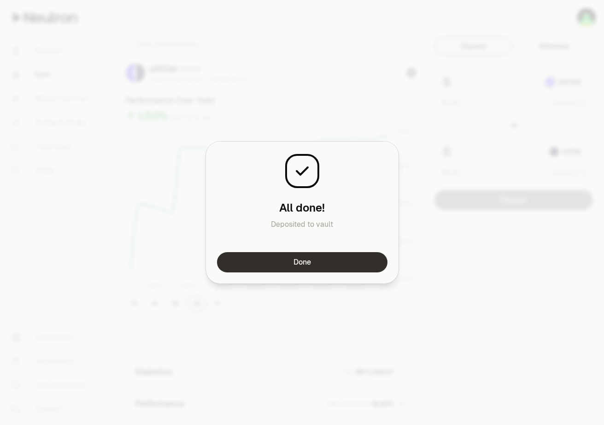
click at [301, 269] on button "Done" at bounding box center [302, 262] width 170 height 20
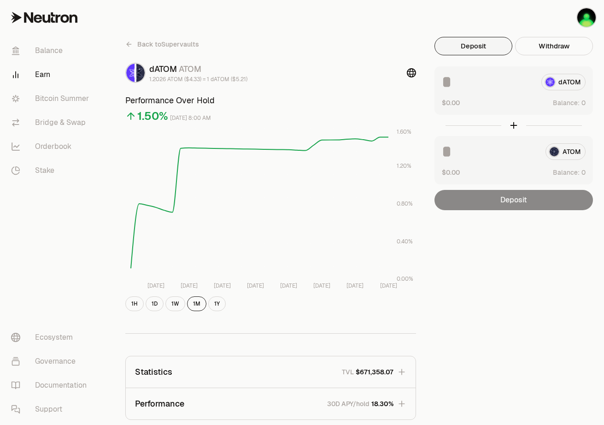
click at [541, 63] on div "Deposit Withdraw dATOM $0.00 Balance: ATOM $0.00 Balance: Deposit Balance: $0.0…" at bounding box center [513, 123] width 158 height 173
click at [569, 102] on button "Use Max" at bounding box center [572, 102] width 26 height 9
type input "********"
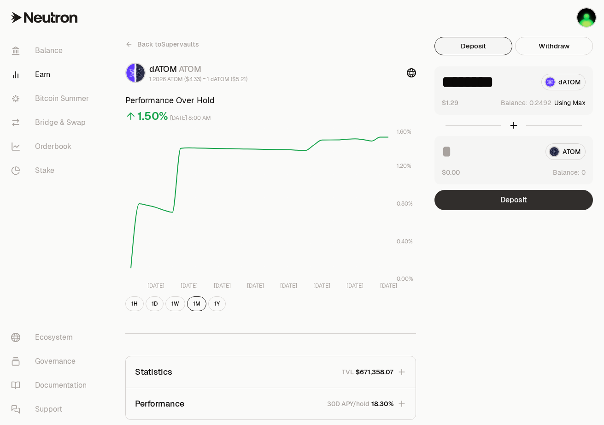
click at [526, 207] on button "Deposit" at bounding box center [513, 200] width 158 height 20
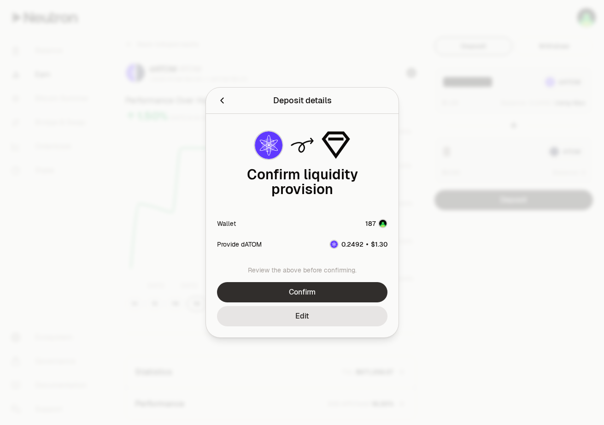
click at [343, 283] on button "Confirm" at bounding box center [302, 292] width 170 height 20
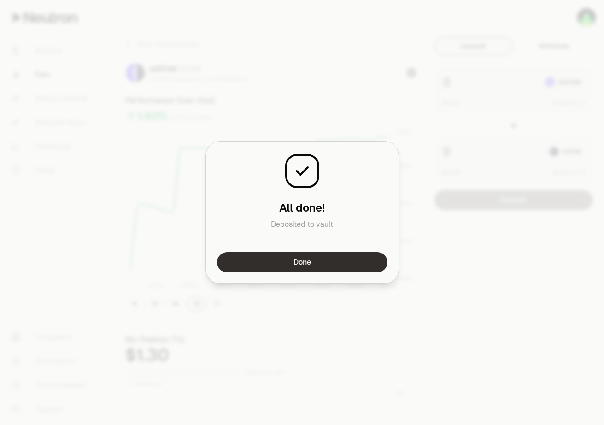
click at [346, 258] on button "Done" at bounding box center [302, 262] width 170 height 20
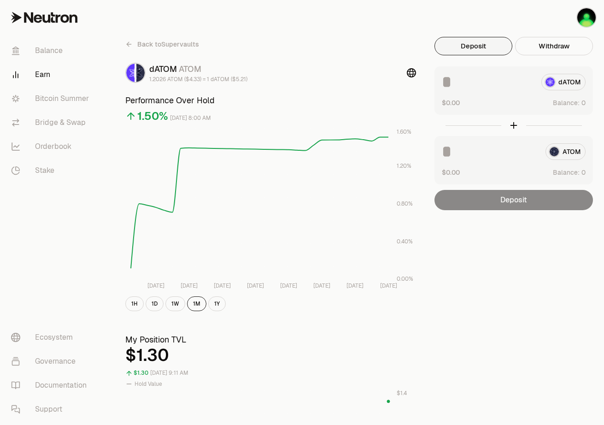
click at [320, 39] on div "Back to Supervaults" at bounding box center [270, 44] width 291 height 15
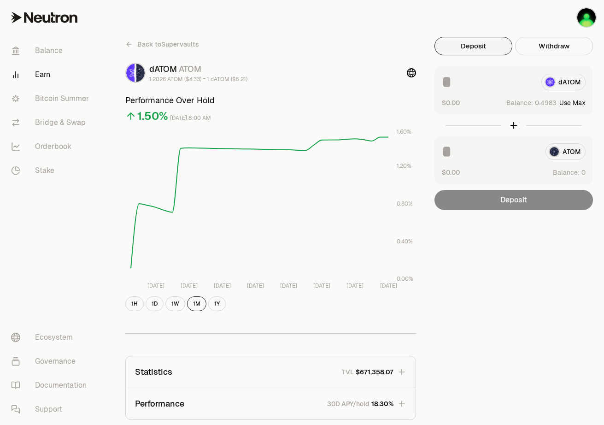
click at [568, 104] on button "Use Max" at bounding box center [572, 102] width 26 height 9
type input "*******"
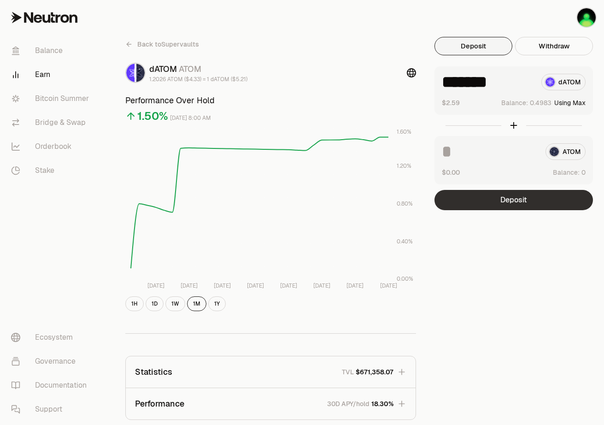
click at [505, 196] on button "Deposit" at bounding box center [513, 200] width 158 height 20
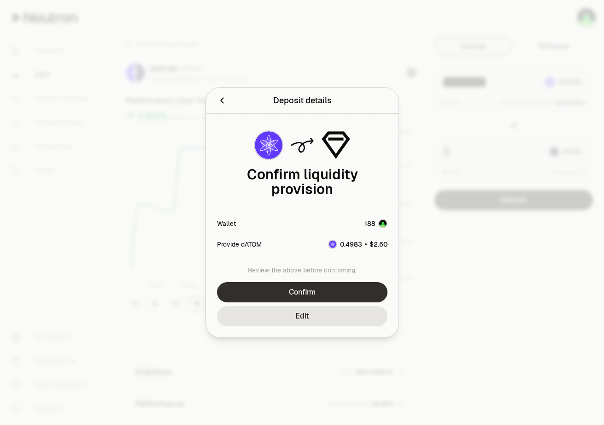
click at [340, 286] on button "Confirm" at bounding box center [302, 292] width 170 height 20
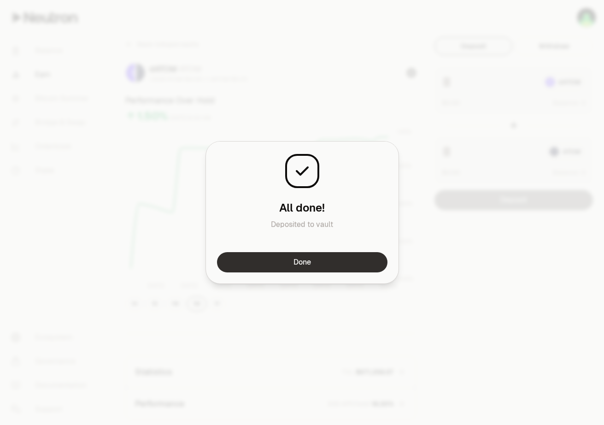
click at [352, 263] on button "Done" at bounding box center [302, 262] width 170 height 20
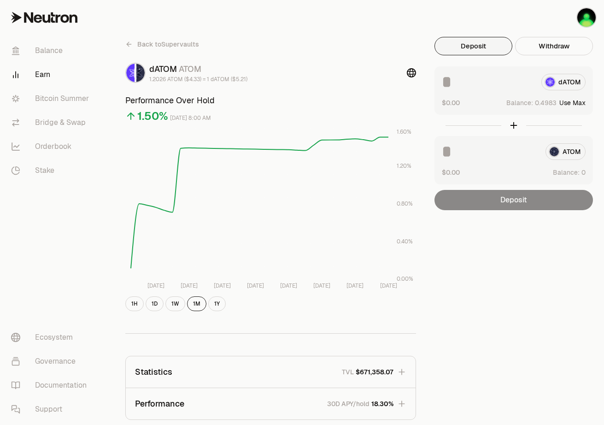
click at [565, 102] on button "Use Max" at bounding box center [572, 102] width 26 height 9
type input "*******"
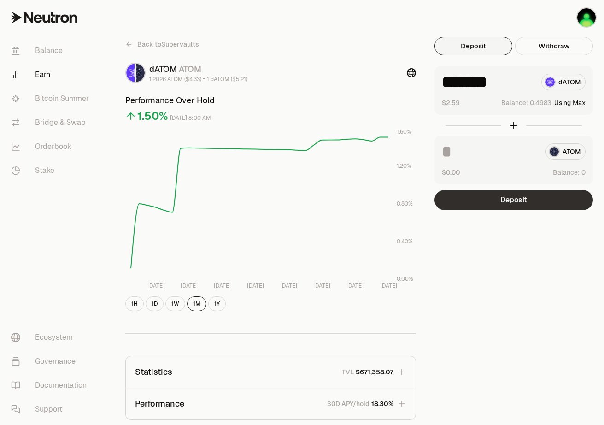
click at [497, 204] on button "Deposit" at bounding box center [513, 200] width 158 height 20
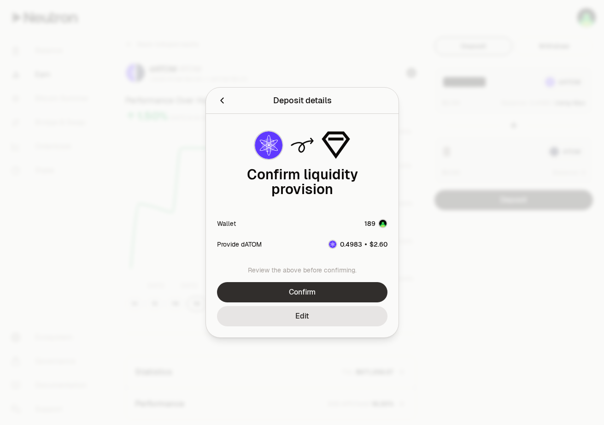
click at [353, 284] on button "Confirm" at bounding box center [302, 292] width 170 height 20
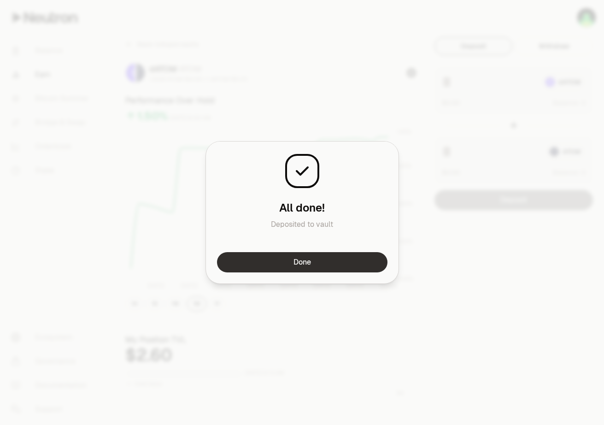
click at [330, 265] on button "Done" at bounding box center [302, 262] width 170 height 20
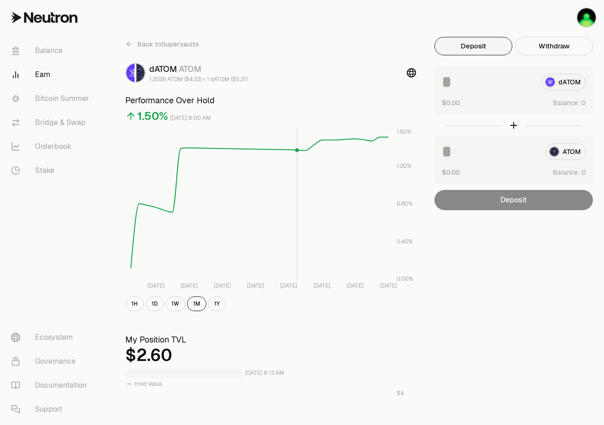
drag, startPoint x: 300, startPoint y: 212, endPoint x: 187, endPoint y: 58, distance: 191.6
click at [294, 195] on rect at bounding box center [260, 203] width 258 height 152
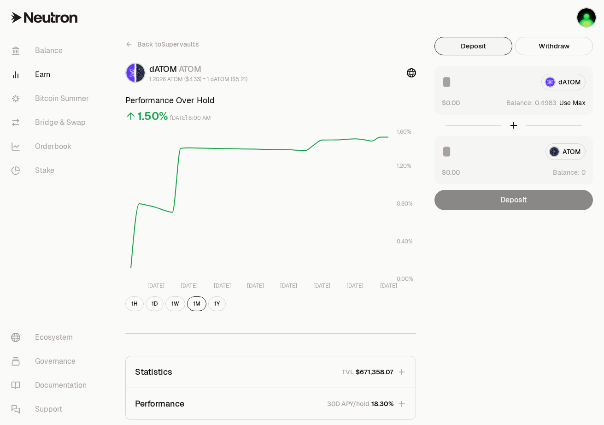
click at [569, 101] on button "Use Max" at bounding box center [572, 102] width 26 height 9
type input "*******"
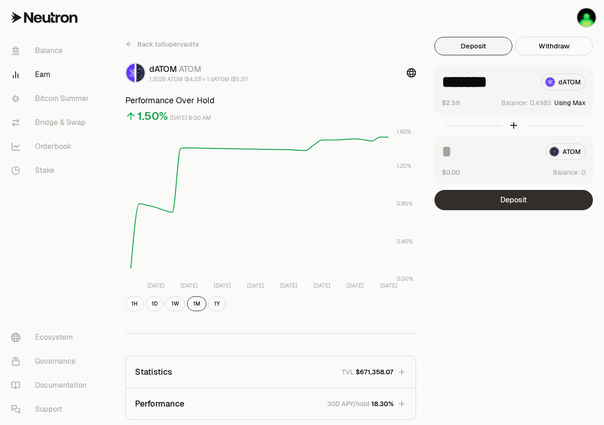
click at [487, 201] on button "Deposit" at bounding box center [513, 200] width 158 height 20
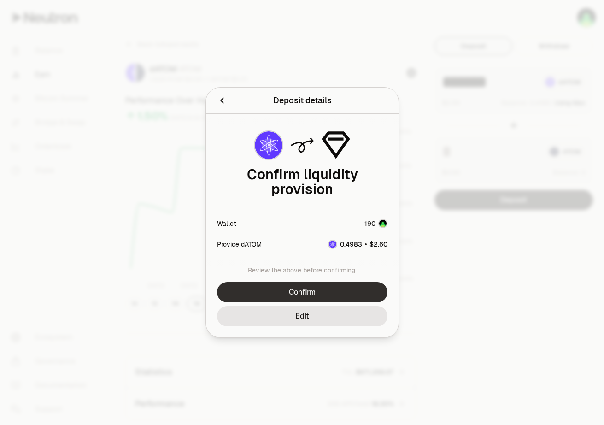
click at [320, 289] on button "Confirm" at bounding box center [302, 292] width 170 height 20
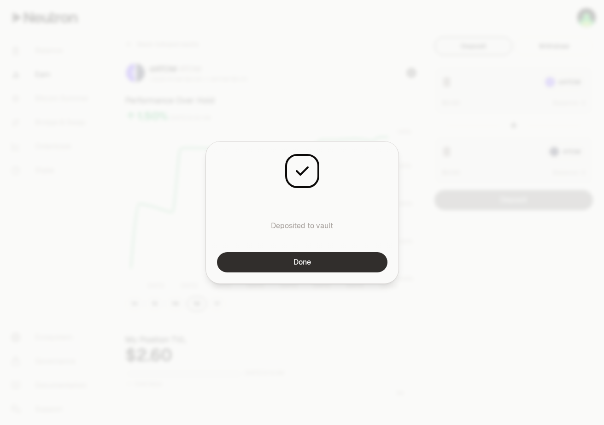
click at [345, 258] on button "Done" at bounding box center [302, 262] width 170 height 20
